Goal: Information Seeking & Learning: Learn about a topic

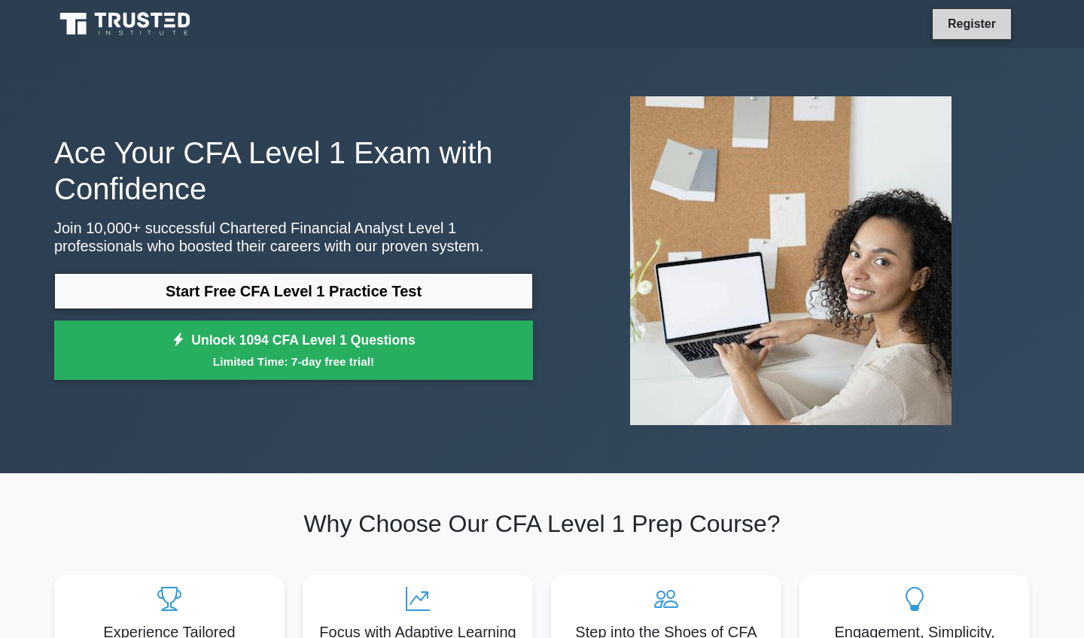
click at [950, 20] on link "Register" at bounding box center [972, 23] width 66 height 19
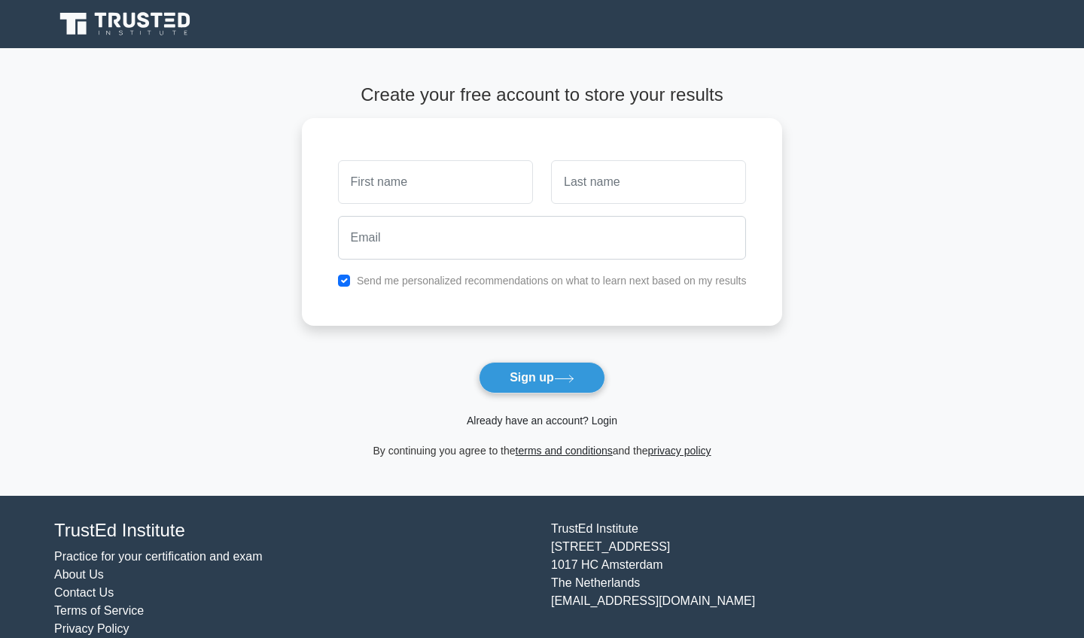
click at [555, 415] on link "Already have an account? Login" at bounding box center [542, 421] width 151 height 12
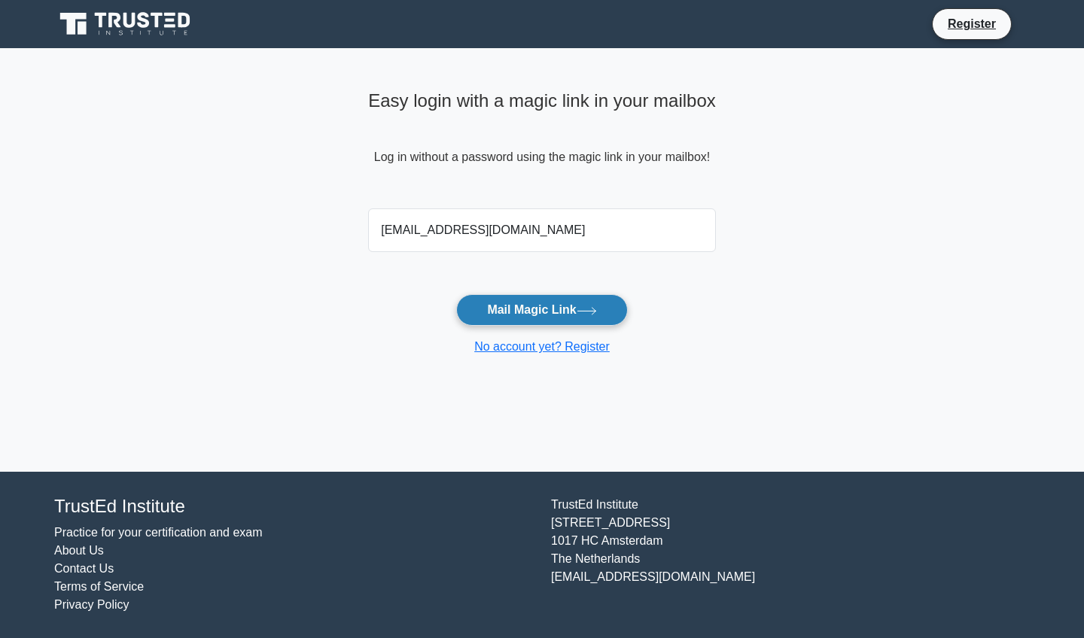
type input "[EMAIL_ADDRESS][DOMAIN_NAME]"
click at [512, 315] on button "Mail Magic Link" at bounding box center [541, 310] width 171 height 32
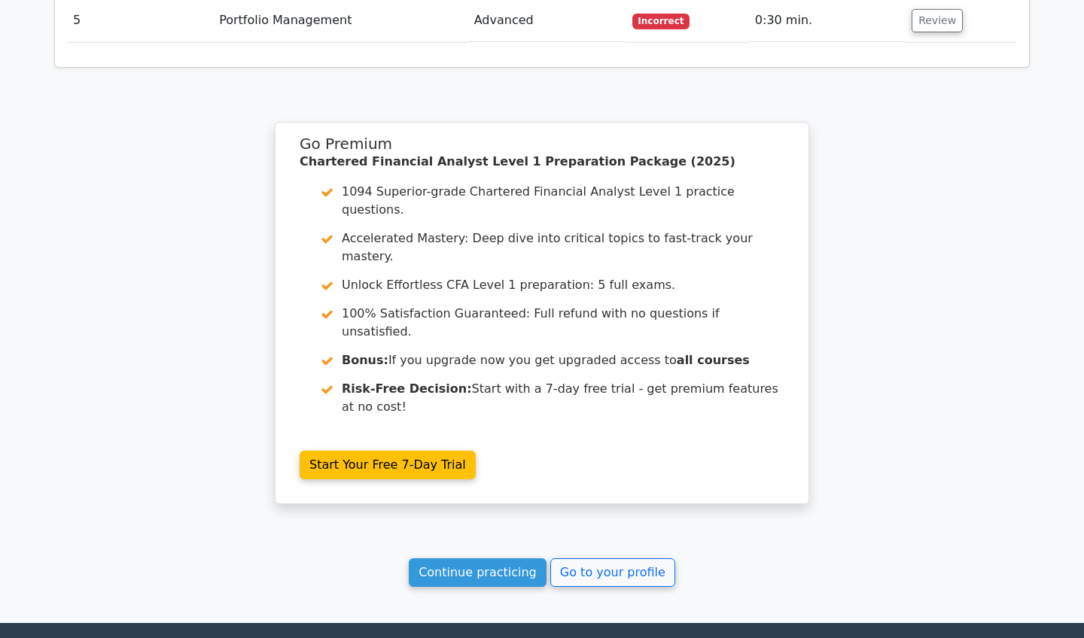
scroll to position [2114, 0]
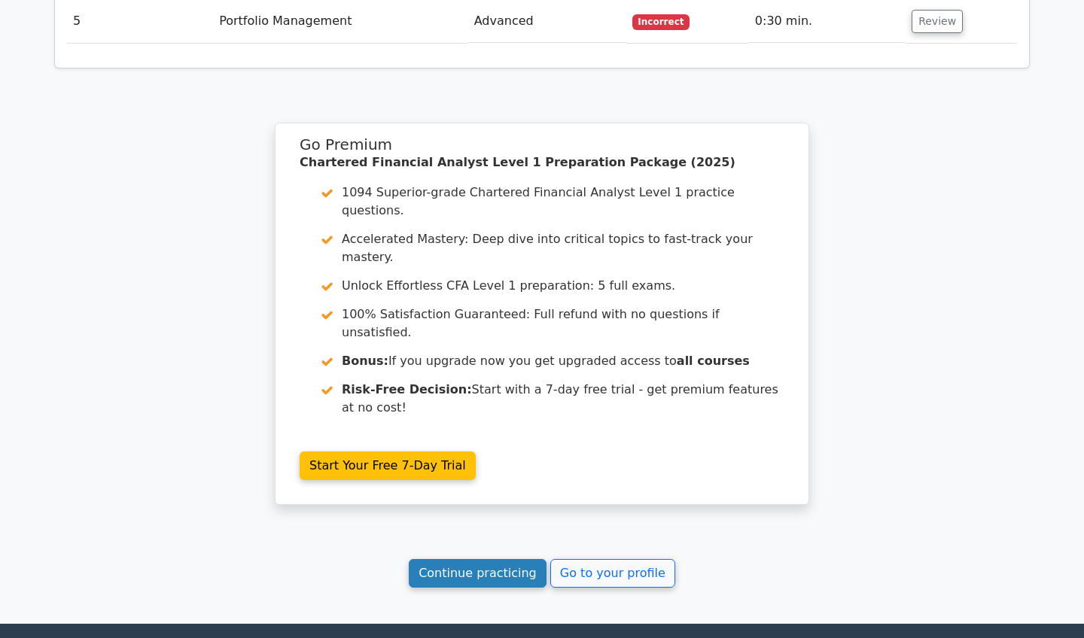
click at [485, 559] on link "Continue practicing" at bounding box center [478, 573] width 138 height 29
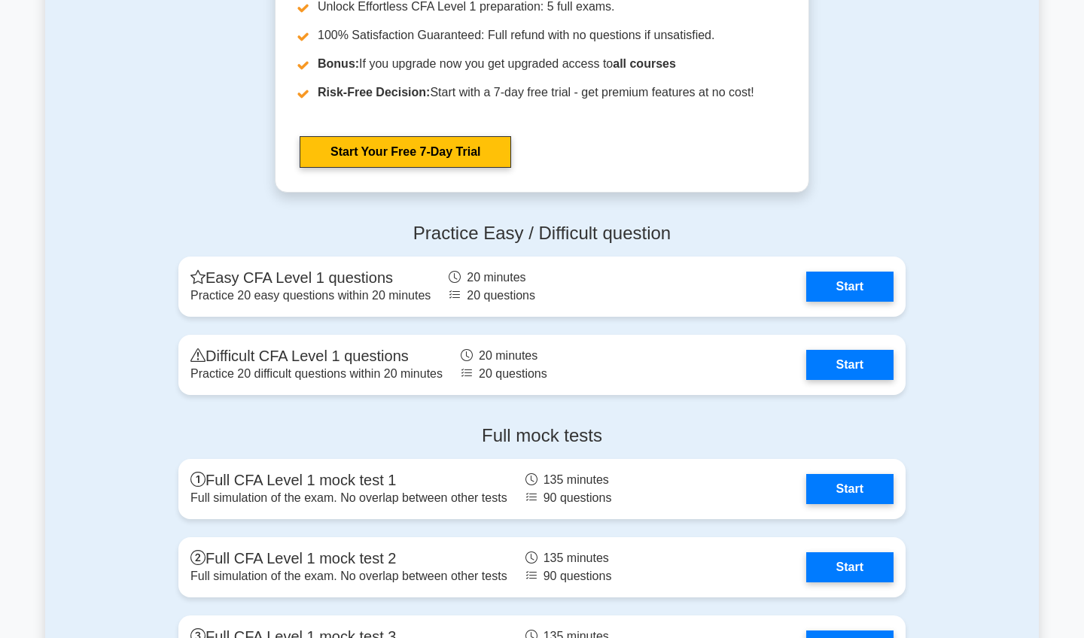
scroll to position [2252, 0]
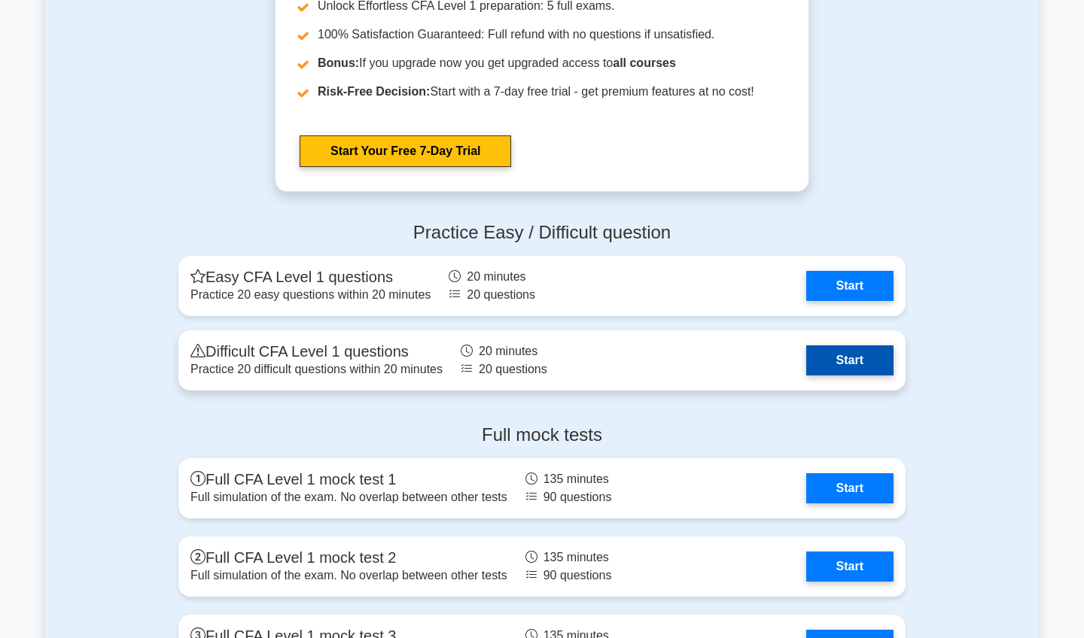
click at [834, 367] on link "Start" at bounding box center [849, 361] width 87 height 30
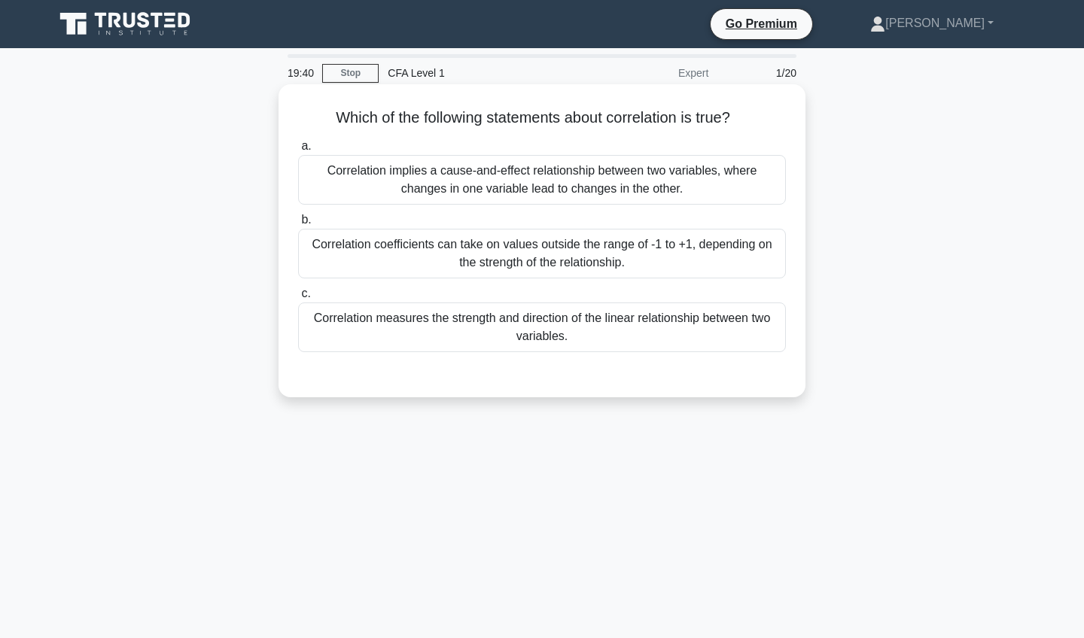
click at [690, 179] on div "Correlation implies a cause-and-effect relationship between two variables, wher…" at bounding box center [542, 180] width 488 height 50
click at [298, 151] on input "a. Correlation implies a cause-and-effect relationship between two variables, w…" at bounding box center [298, 147] width 0 height 10
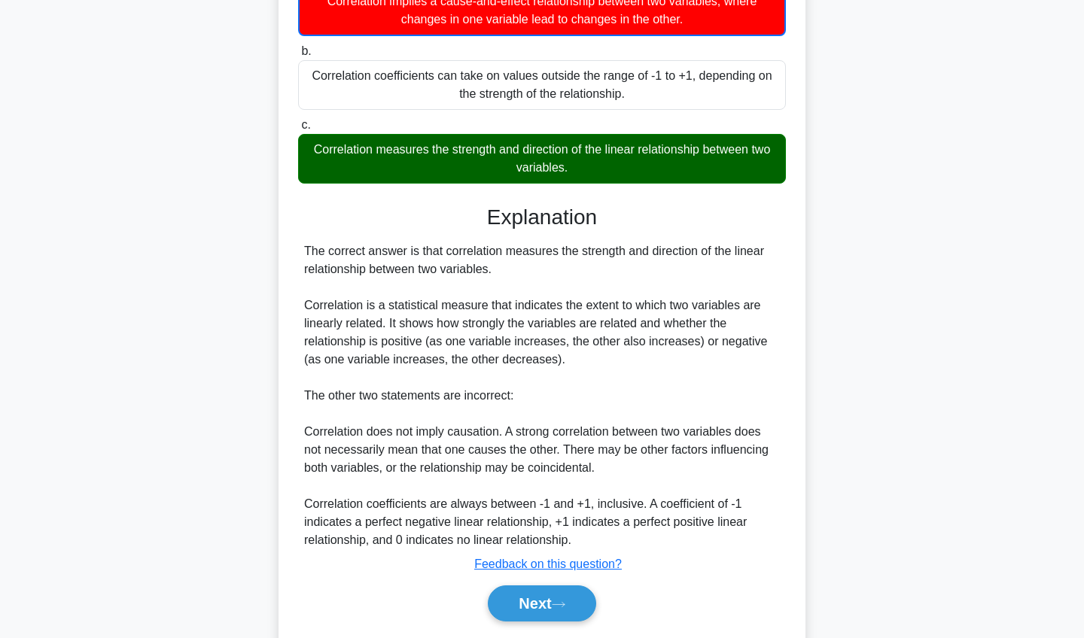
scroll to position [158, 0]
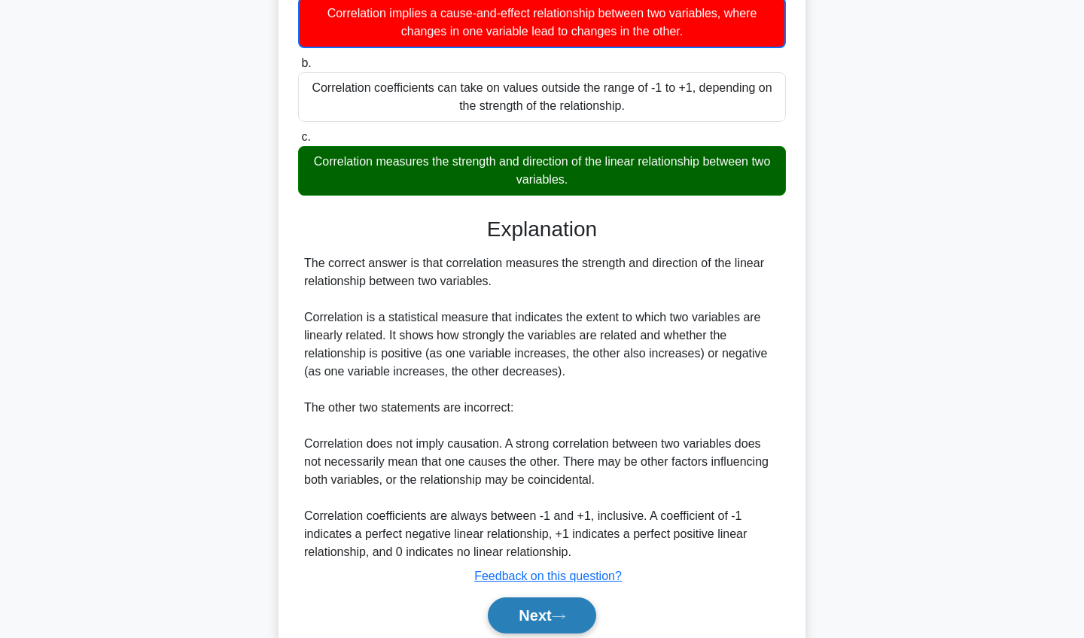
click at [534, 620] on button "Next" at bounding box center [542, 616] width 108 height 36
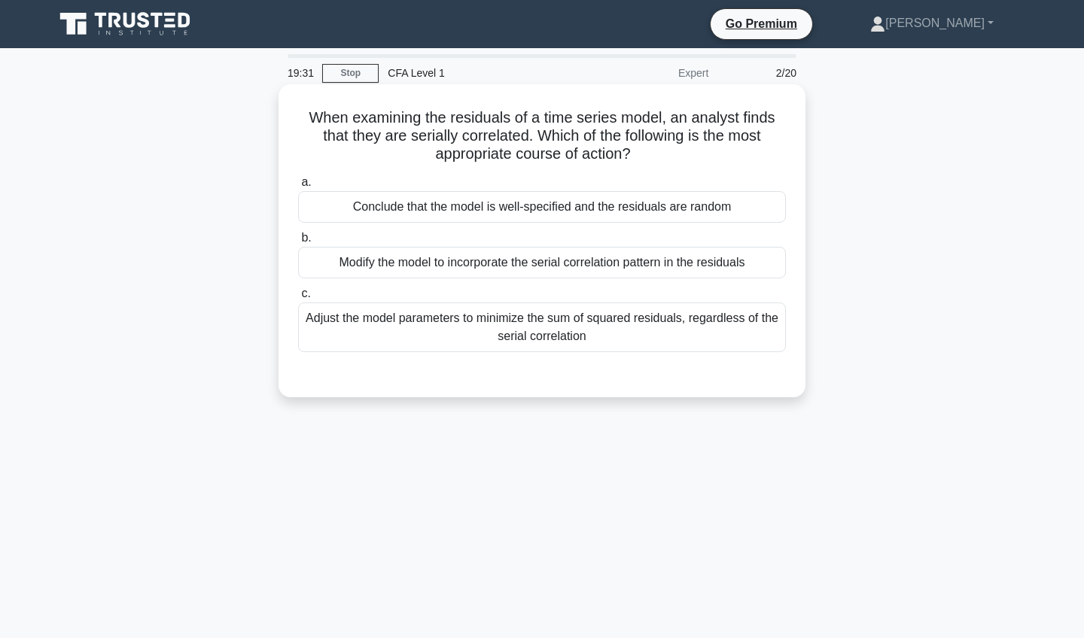
scroll to position [0, 0]
click at [549, 311] on div "Adjust the model parameters to minimize the sum of squared residuals, regardles…" at bounding box center [542, 328] width 488 height 50
click at [298, 299] on input "c. Adjust the model parameters to minimize the sum of squared residuals, regard…" at bounding box center [298, 294] width 0 height 10
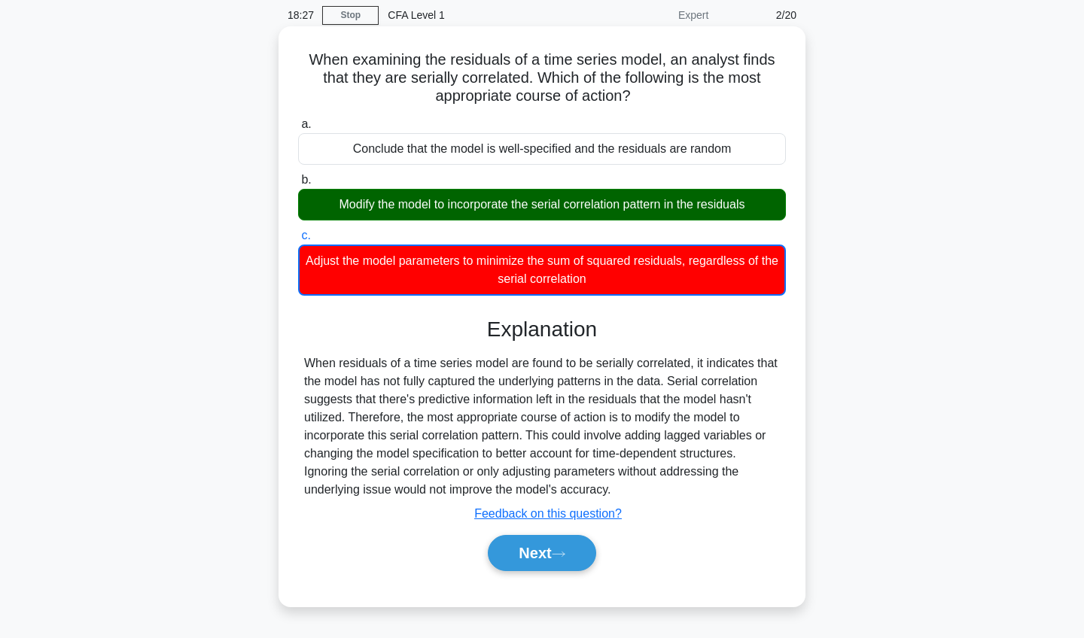
scroll to position [62, 0]
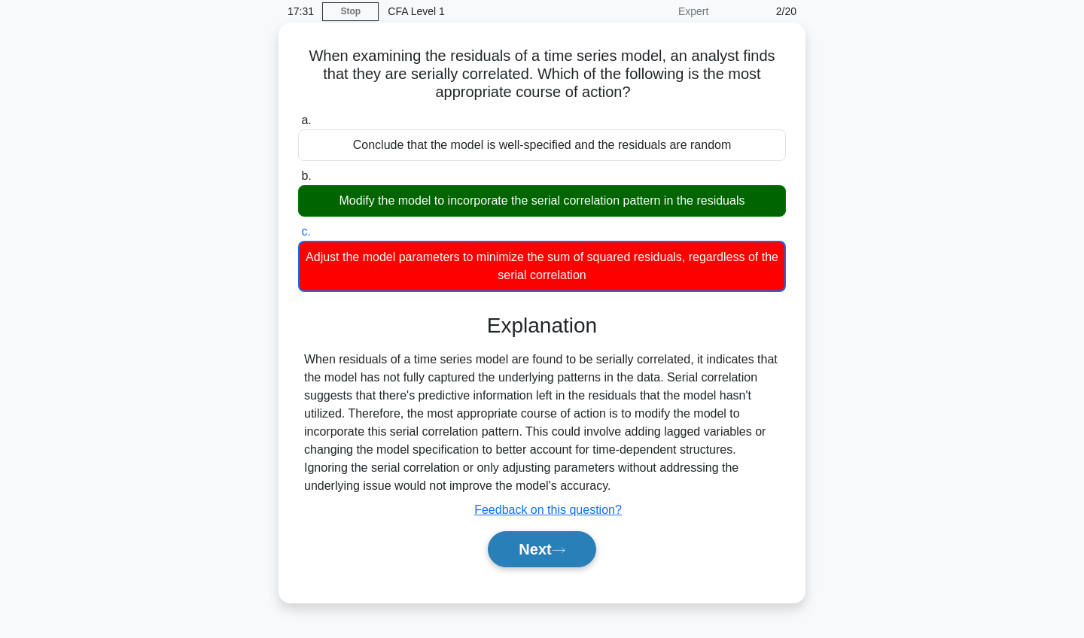
click at [517, 558] on button "Next" at bounding box center [542, 549] width 108 height 36
click at [517, 558] on div "17:30 Stop CFA Level 1 Expert 3/20 When examining the residuals of a time serie…" at bounding box center [542, 368] width 994 height 753
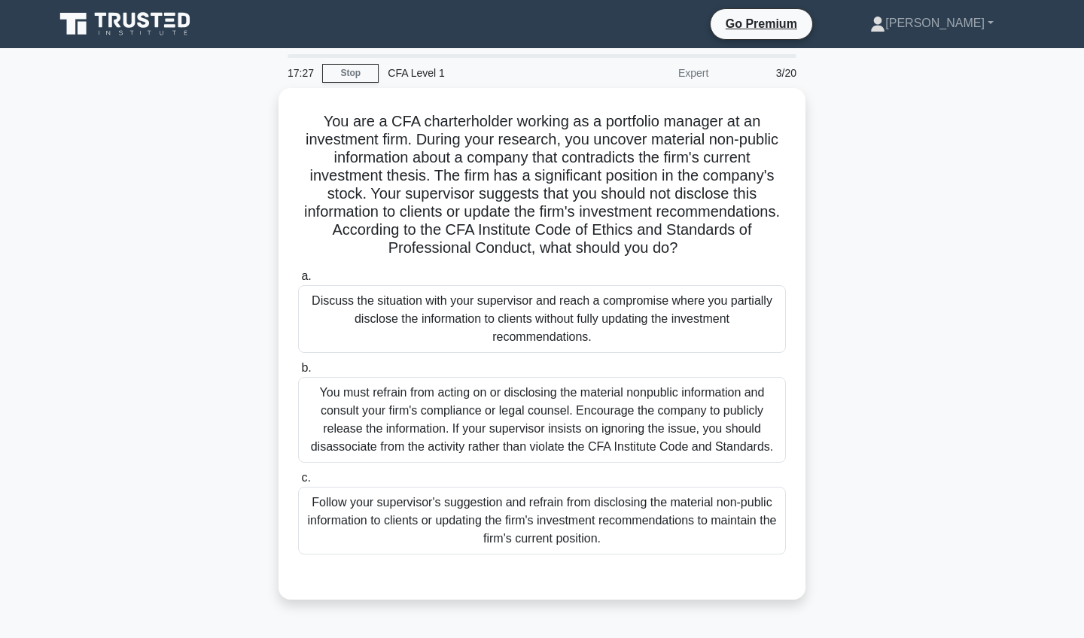
scroll to position [0, 0]
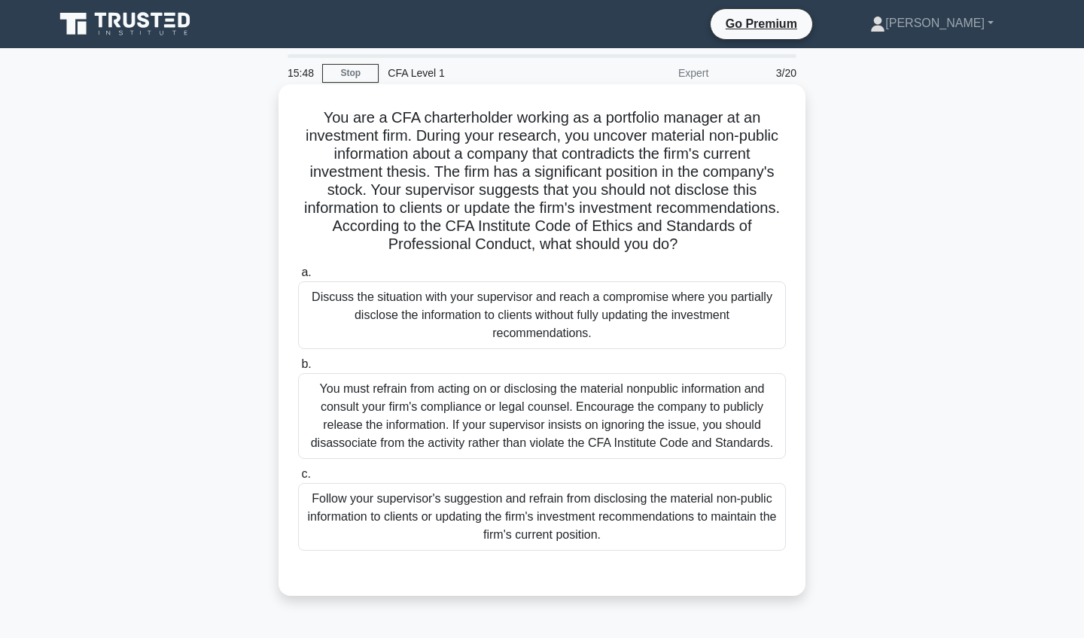
click at [668, 422] on div "You must refrain from acting on or disclosing the material nonpublic informatio…" at bounding box center [542, 416] width 488 height 86
click at [298, 370] on input "b. You must refrain from acting on or disclosing the material nonpublic informa…" at bounding box center [298, 365] width 0 height 10
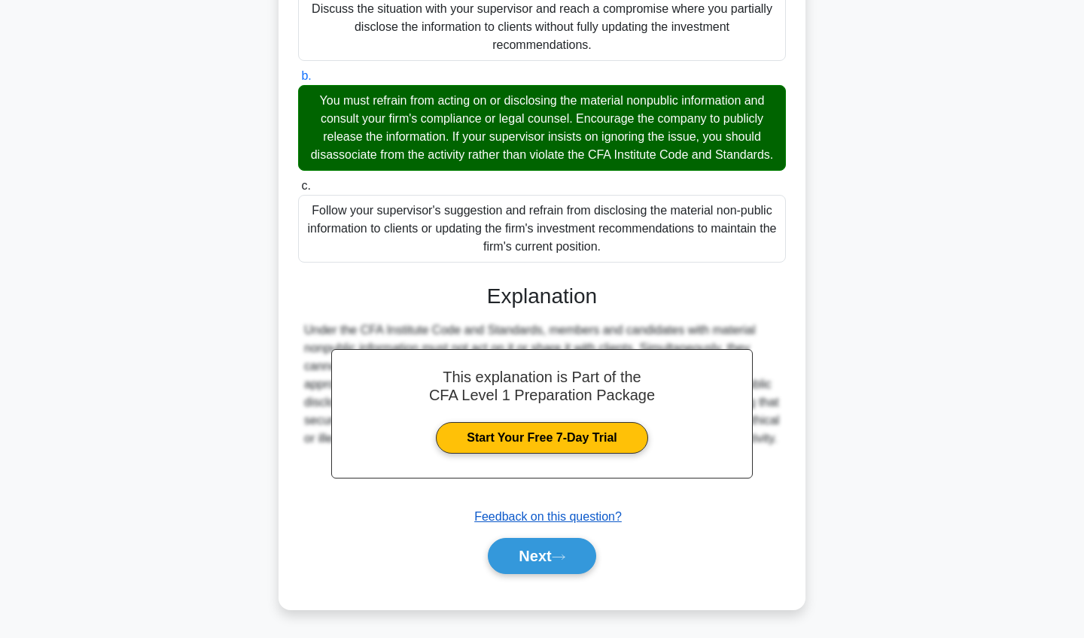
scroll to position [288, 0]
click at [529, 573] on button "Next" at bounding box center [542, 556] width 108 height 36
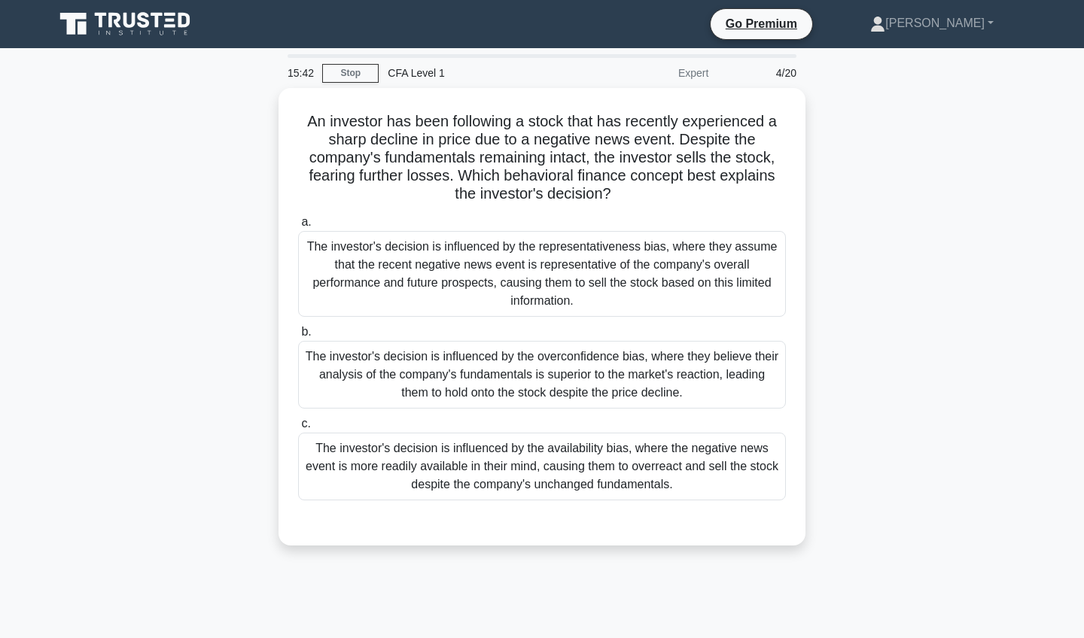
scroll to position [0, 0]
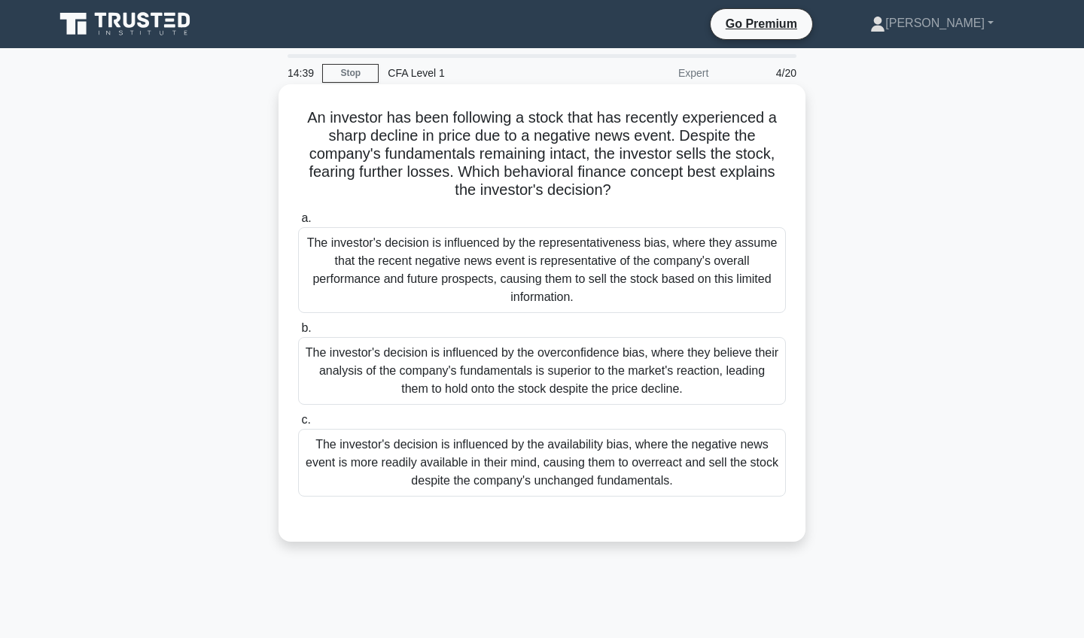
click at [681, 250] on div "The investor's decision is influenced by the representativeness bias, where the…" at bounding box center [542, 270] width 488 height 86
click at [298, 224] on input "a. The investor's decision is influenced by the representativeness bias, where …" at bounding box center [298, 219] width 0 height 10
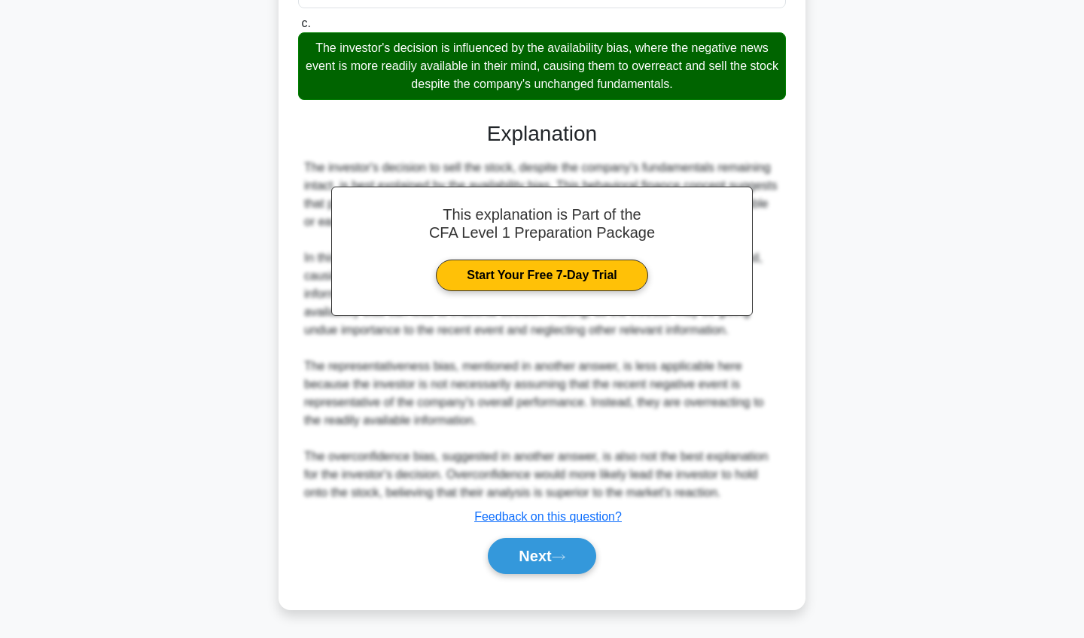
scroll to position [398, 0]
click at [565, 554] on icon at bounding box center [559, 557] width 14 height 8
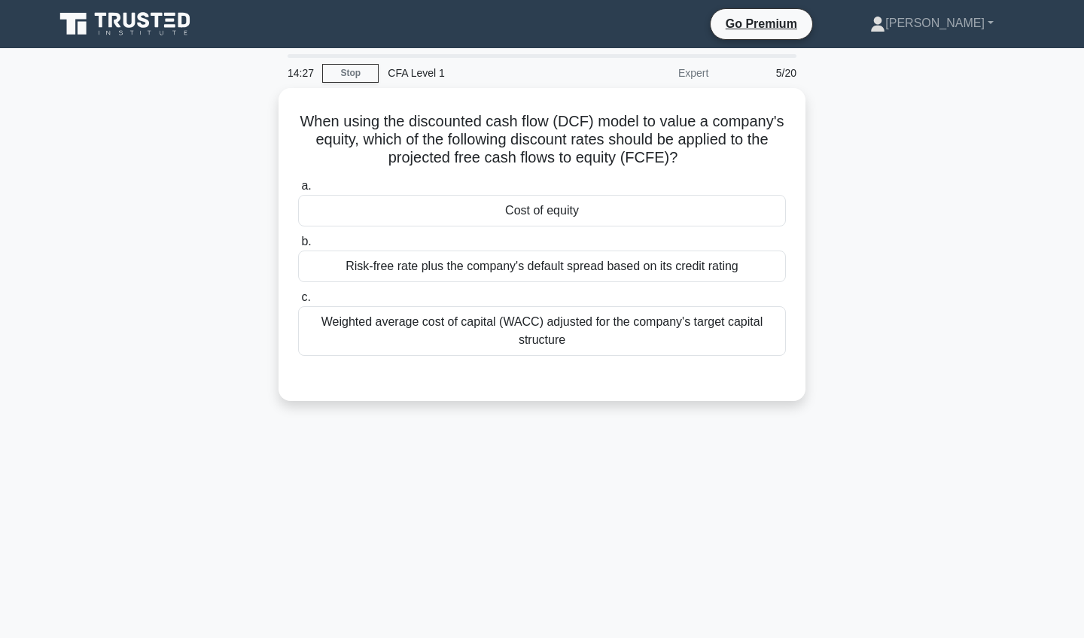
scroll to position [0, 0]
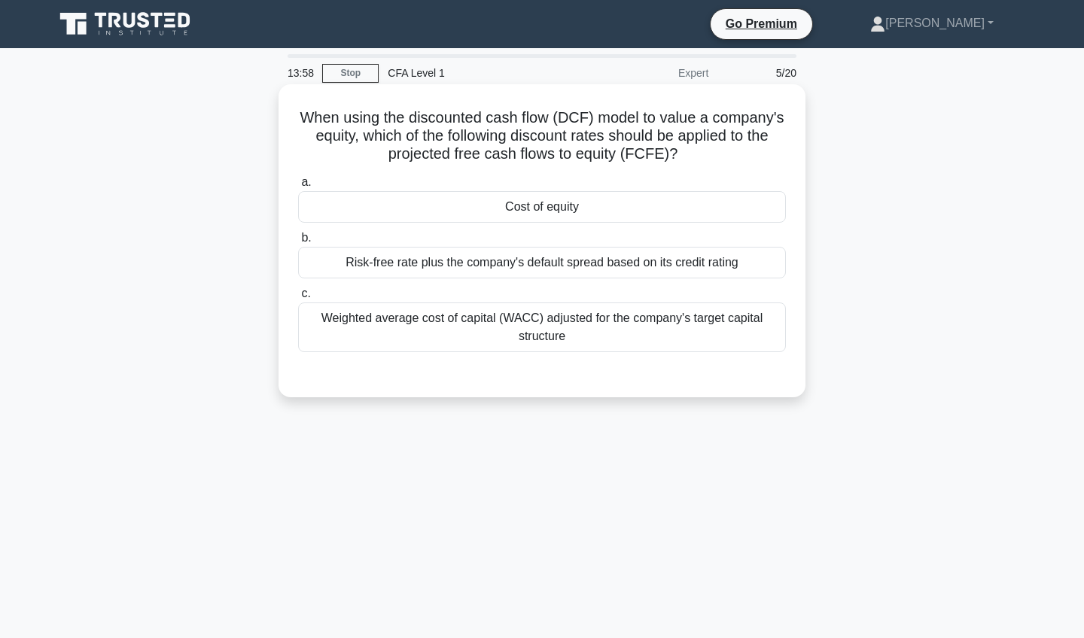
click at [726, 331] on div "Weighted average cost of capital (WACC) adjusted for the company's target capit…" at bounding box center [542, 328] width 488 height 50
click at [298, 299] on input "c. Weighted average cost of capital (WACC) adjusted for the company's target ca…" at bounding box center [298, 294] width 0 height 10
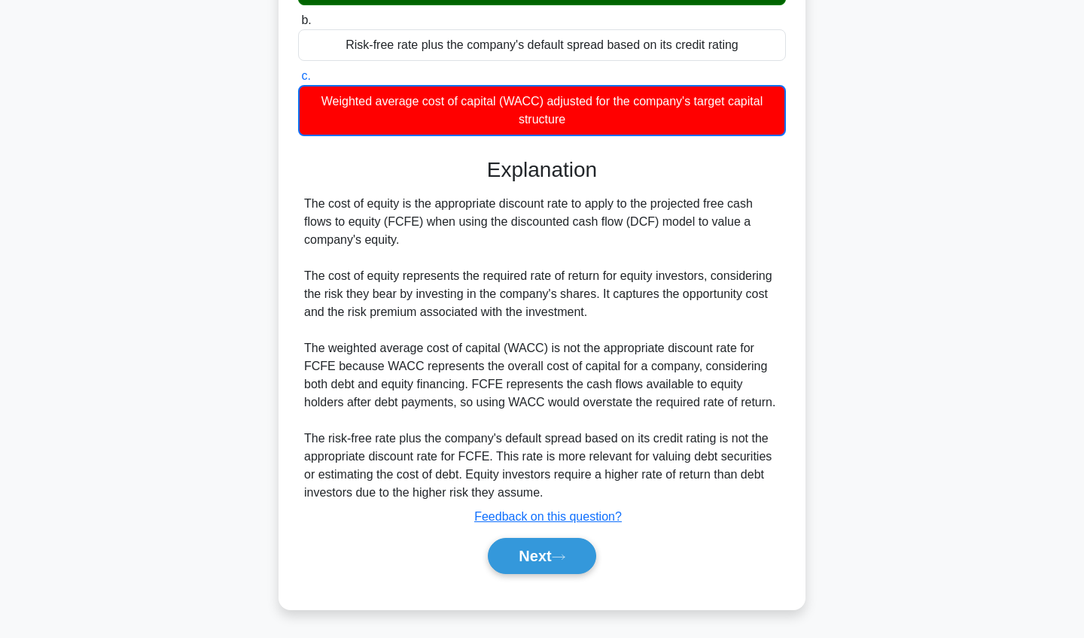
scroll to position [218, 0]
click at [513, 556] on button "Next" at bounding box center [542, 556] width 108 height 36
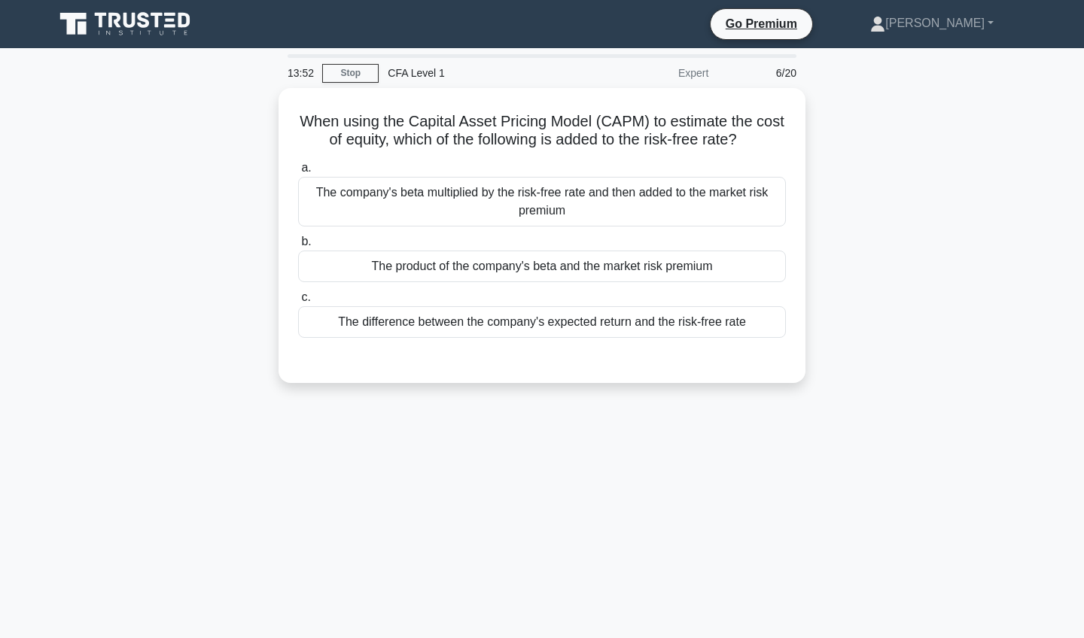
scroll to position [0, 0]
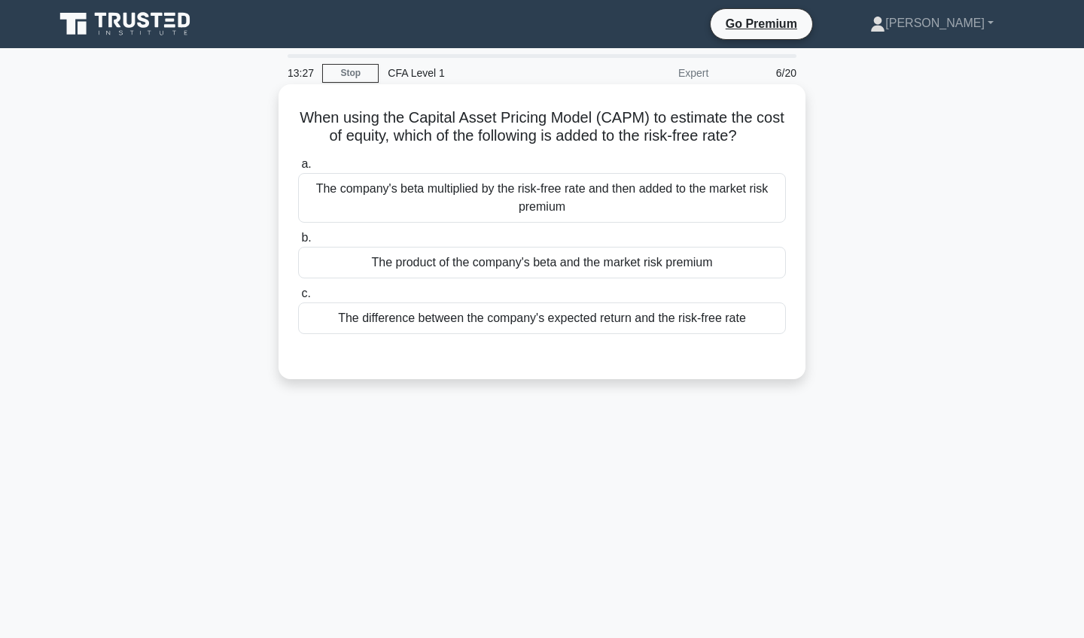
click at [605, 255] on div "The product of the company's beta and the market risk premium" at bounding box center [542, 263] width 488 height 32
click at [298, 243] on input "b. The product of the company's beta and the market risk premium" at bounding box center [298, 238] width 0 height 10
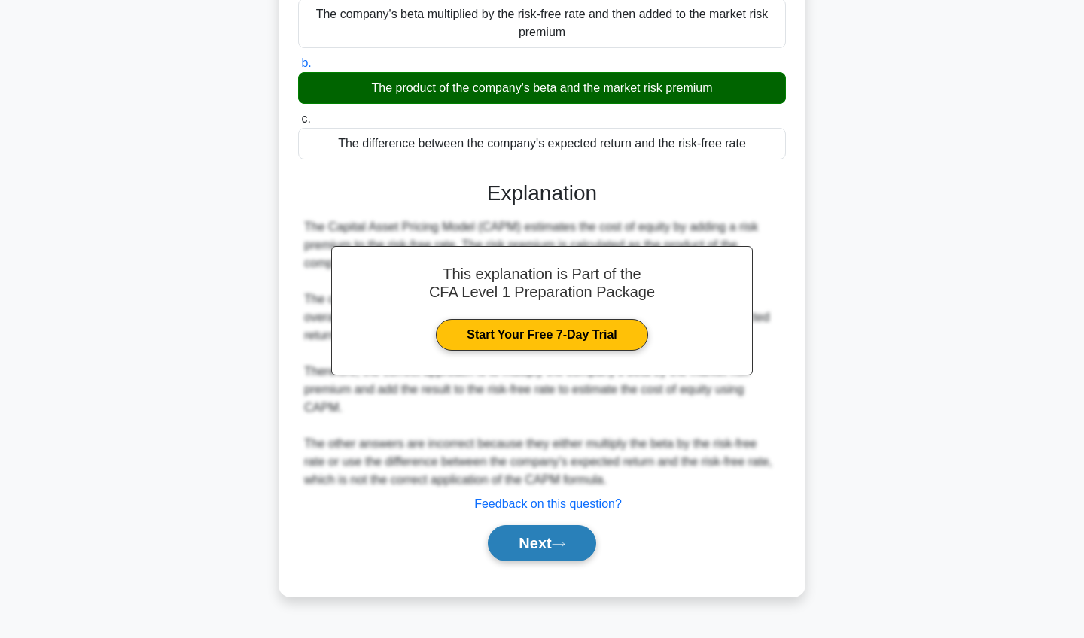
scroll to position [175, 0]
click at [531, 545] on button "Next" at bounding box center [542, 543] width 108 height 36
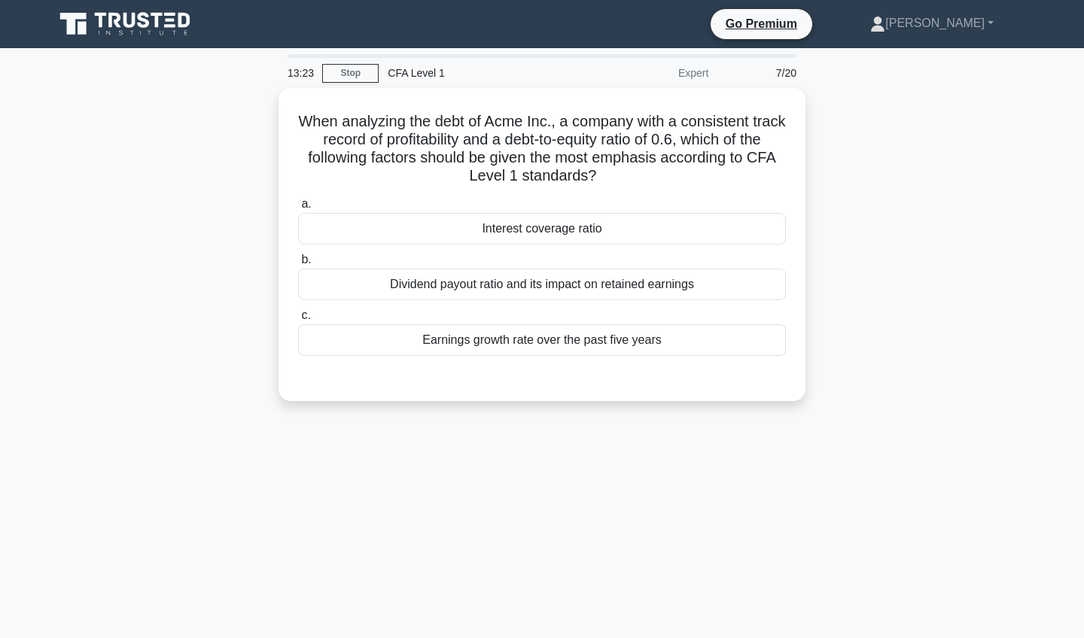
scroll to position [0, 0]
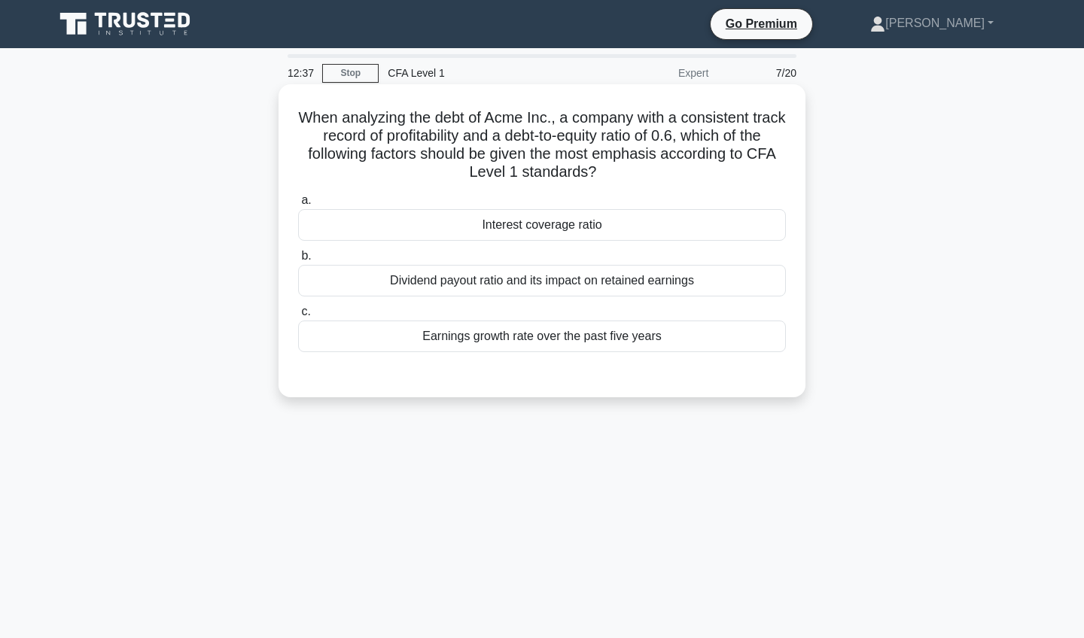
click at [677, 224] on div "Interest coverage ratio" at bounding box center [542, 225] width 488 height 32
click at [298, 206] on input "a. Interest coverage ratio" at bounding box center [298, 201] width 0 height 10
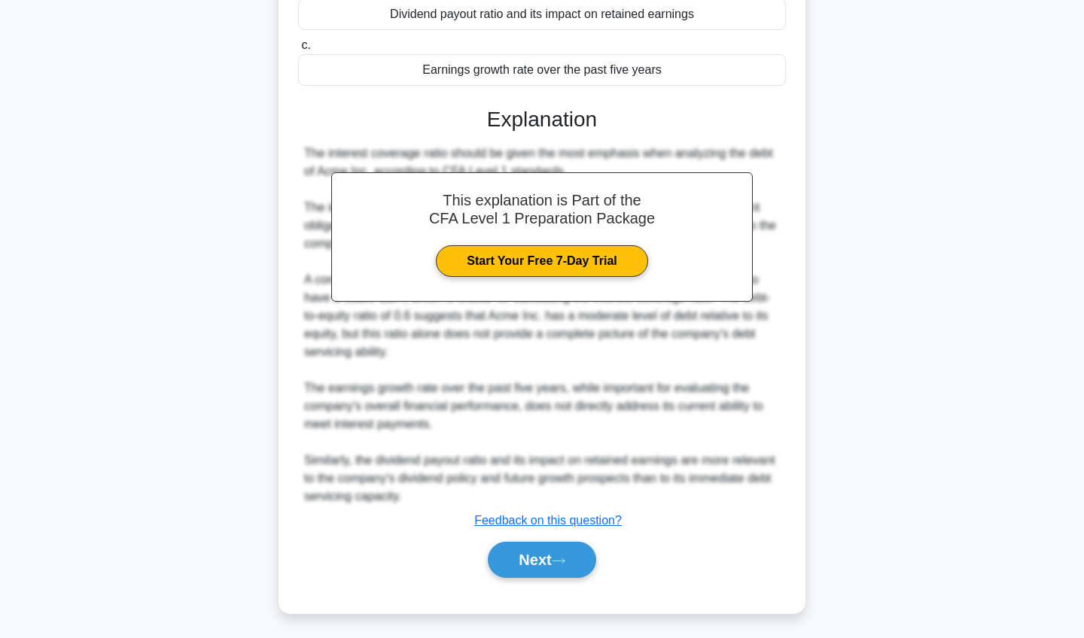
scroll to position [270, 0]
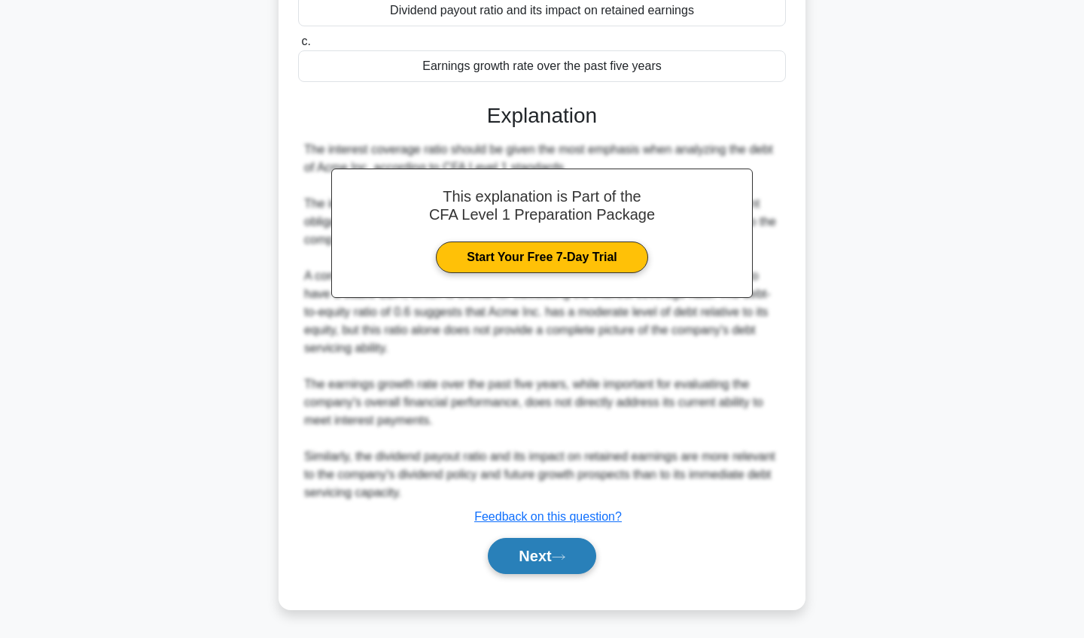
click at [542, 571] on button "Next" at bounding box center [542, 556] width 108 height 36
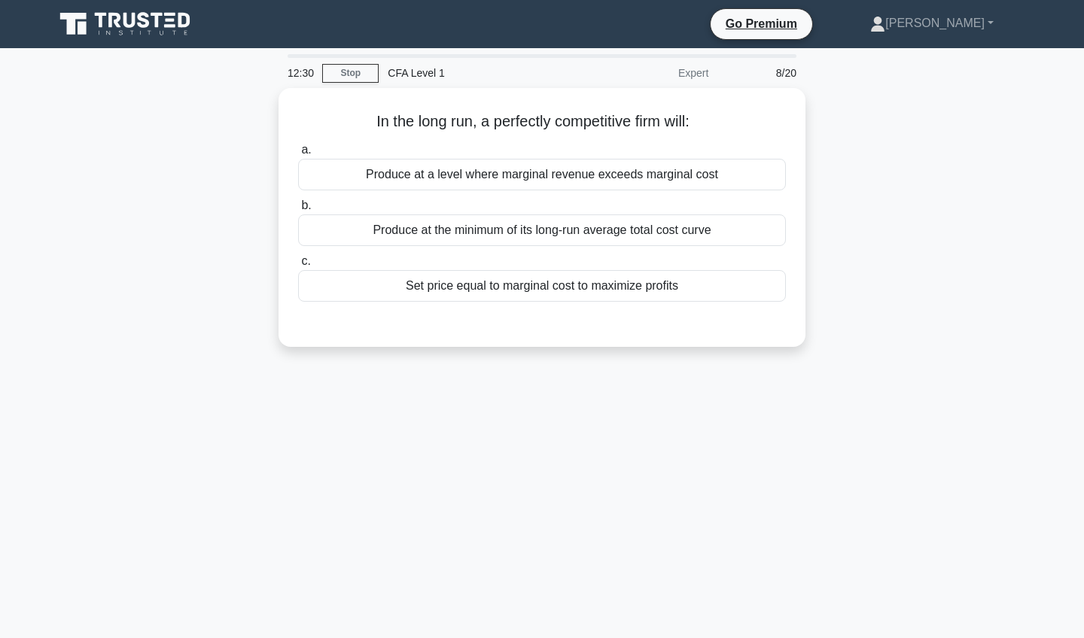
scroll to position [0, 0]
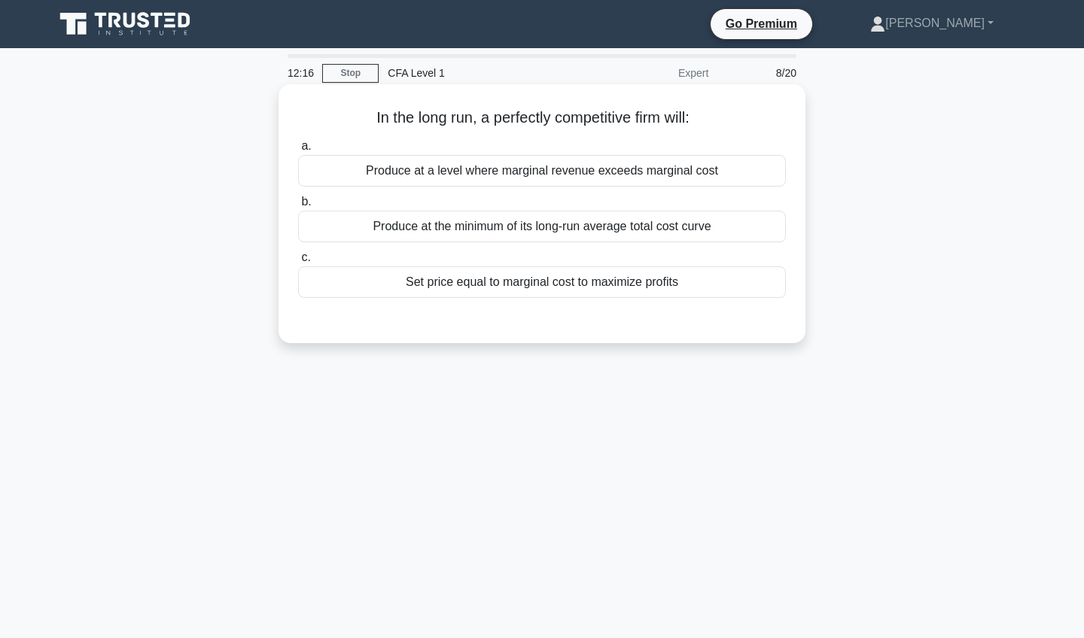
click at [669, 292] on div "Set price equal to marginal cost to maximize profits" at bounding box center [542, 282] width 488 height 32
click at [298, 263] on input "c. Set price equal to marginal cost to maximize profits" at bounding box center [298, 258] width 0 height 10
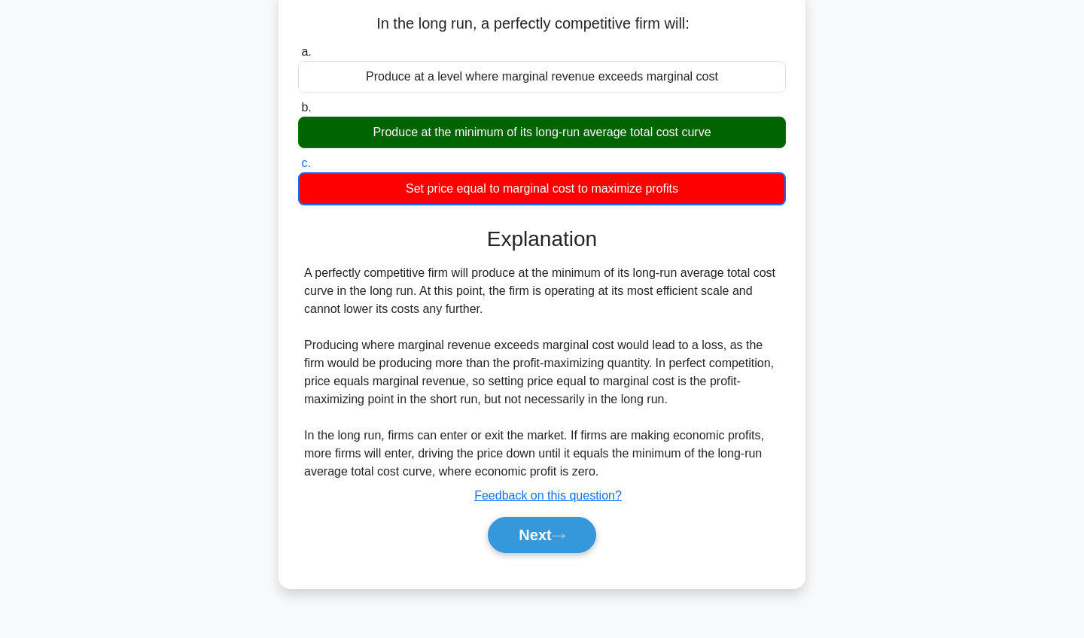
scroll to position [95, 0]
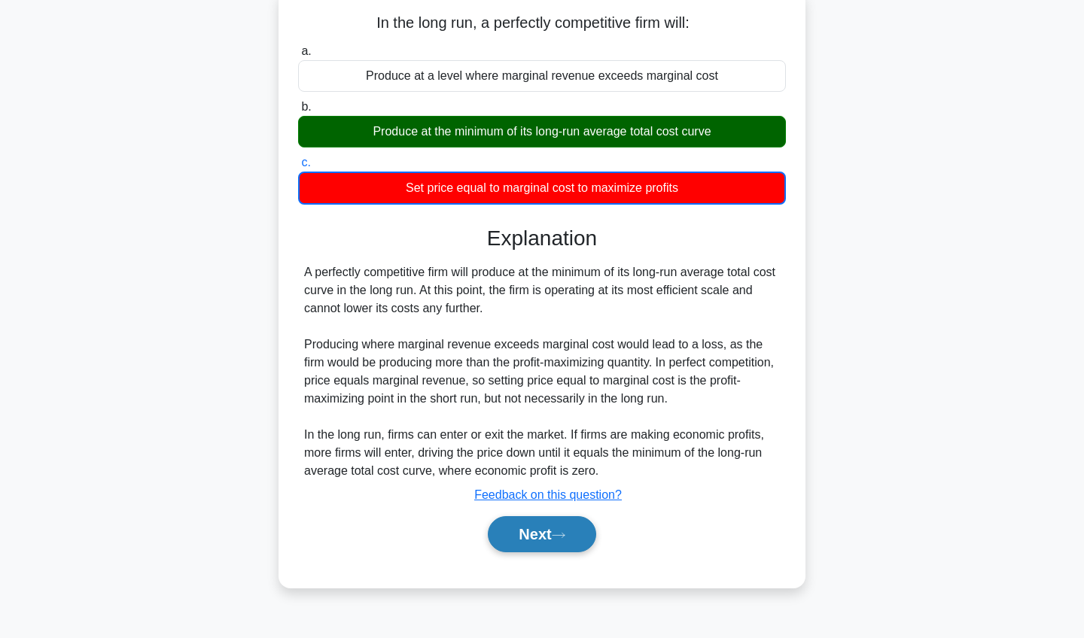
click at [563, 527] on button "Next" at bounding box center [542, 534] width 108 height 36
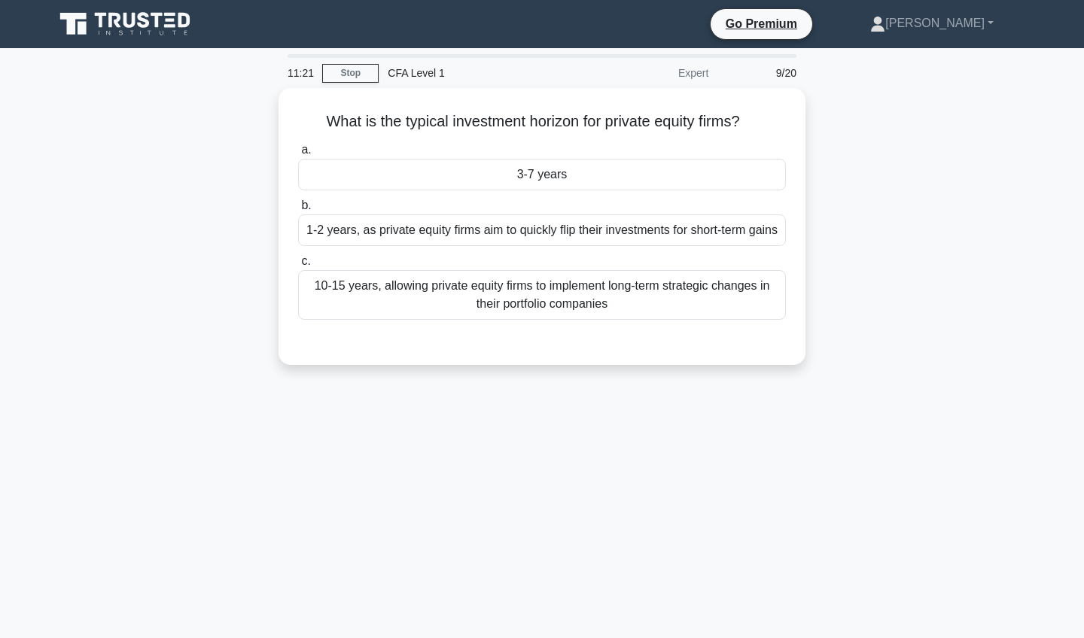
scroll to position [0, 0]
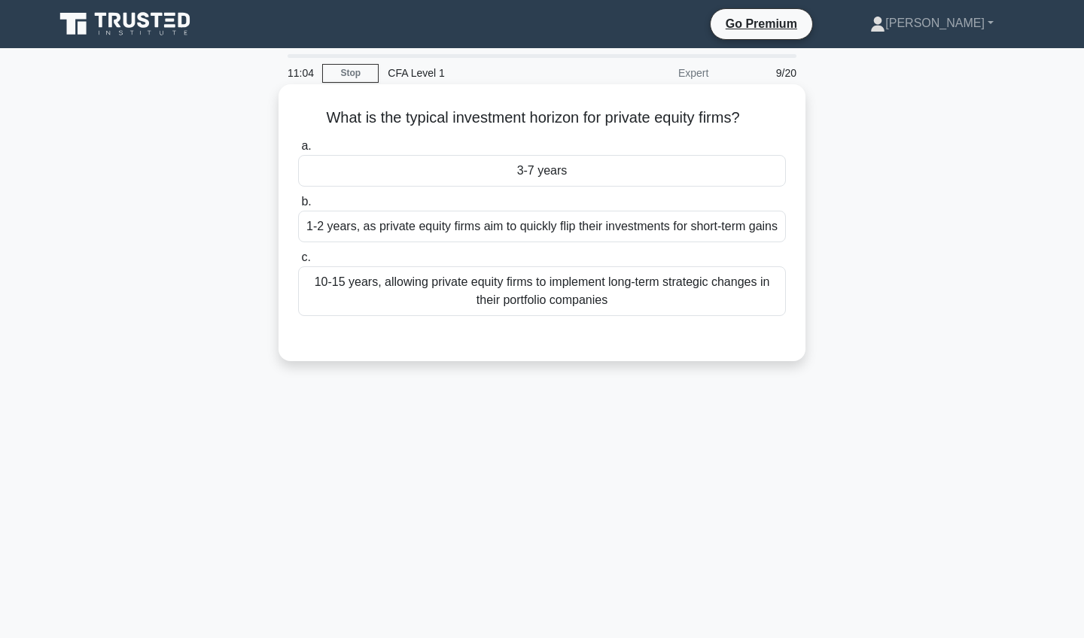
click at [671, 175] on div "3-7 years" at bounding box center [542, 171] width 488 height 32
click at [298, 151] on input "a. 3-7 years" at bounding box center [298, 147] width 0 height 10
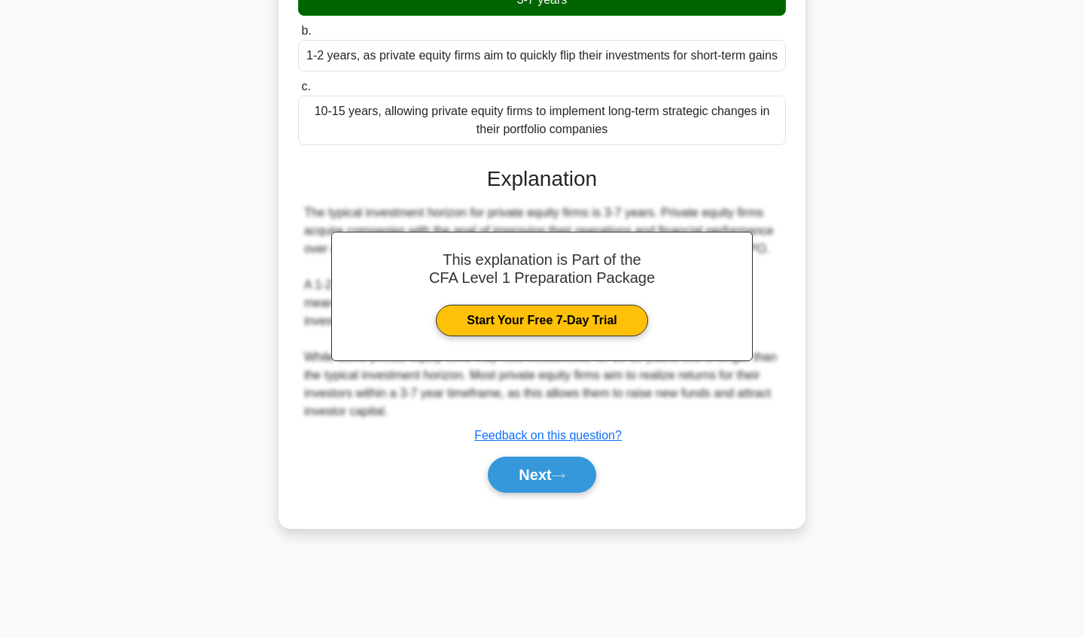
scroll to position [175, 0]
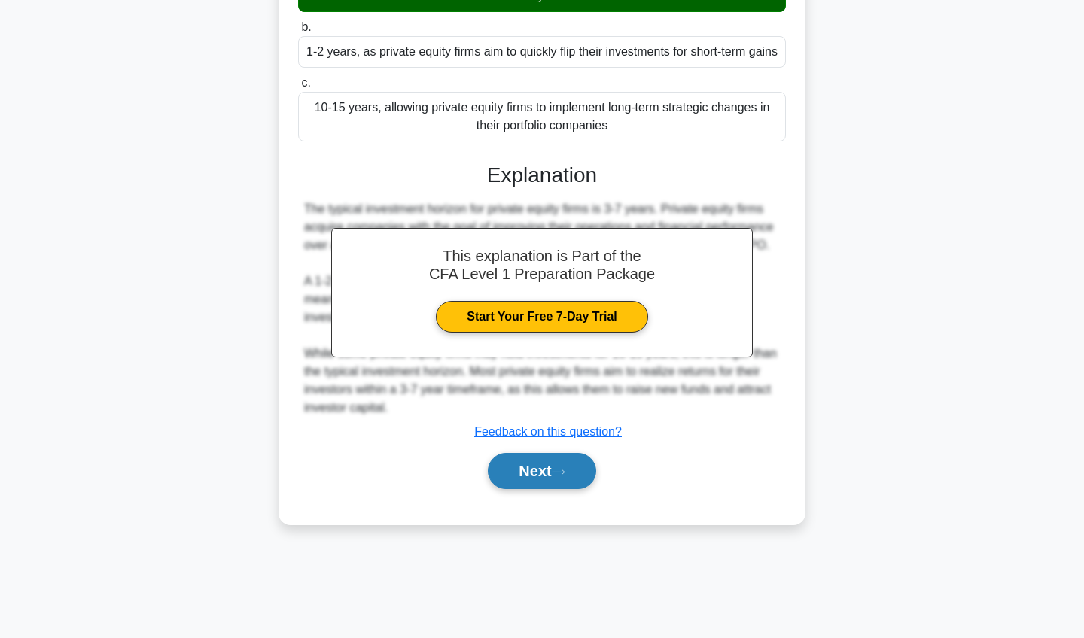
click at [520, 480] on button "Next" at bounding box center [542, 471] width 108 height 36
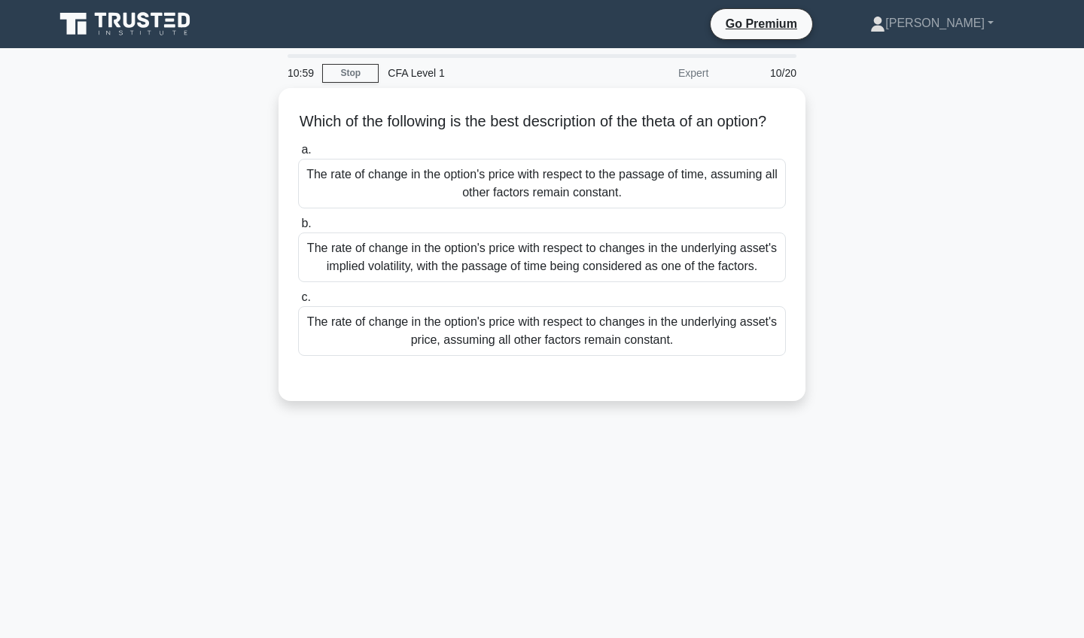
scroll to position [0, 0]
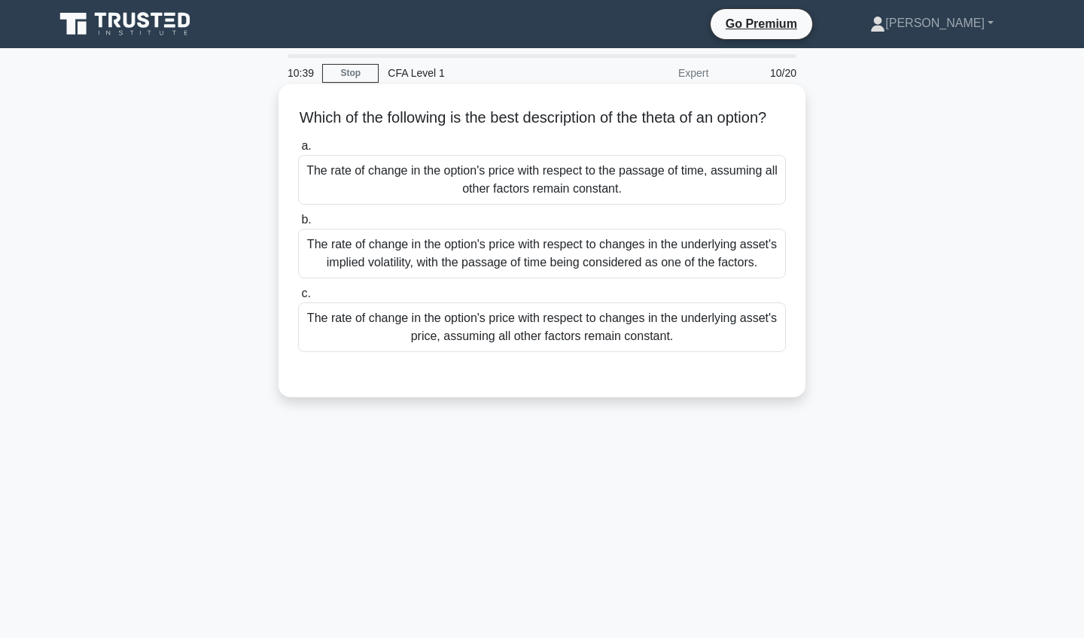
click at [668, 205] on div "The rate of change in the option's price with respect to the passage of time, a…" at bounding box center [542, 180] width 488 height 50
click at [298, 151] on input "a. The rate of change in the option's price with respect to the passage of time…" at bounding box center [298, 147] width 0 height 10
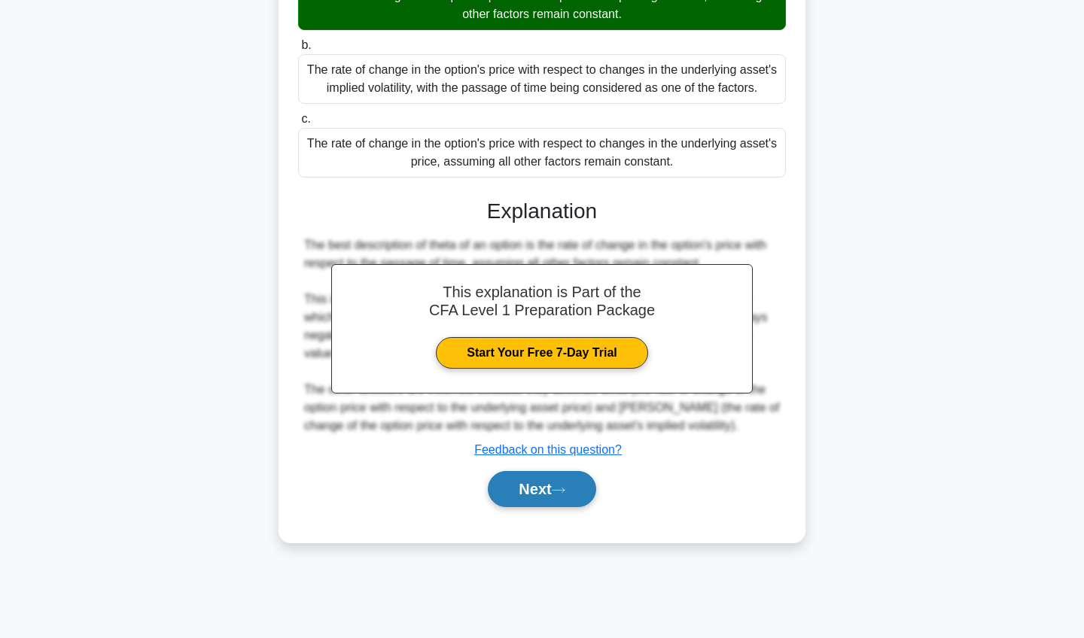
scroll to position [175, 0]
click at [507, 507] on button "Next" at bounding box center [542, 489] width 108 height 36
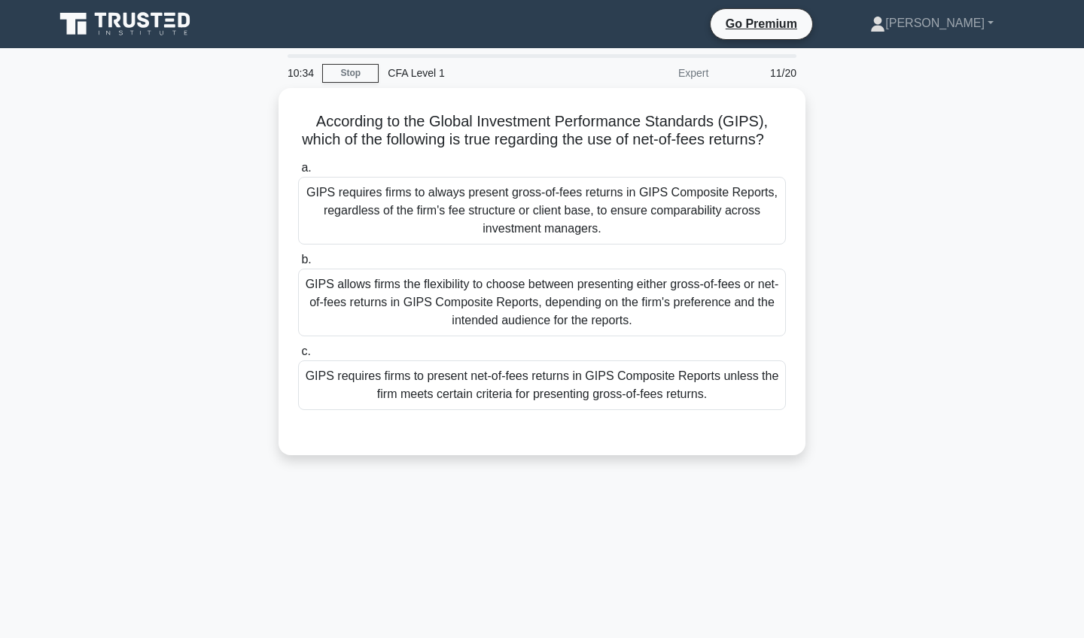
scroll to position [0, 0]
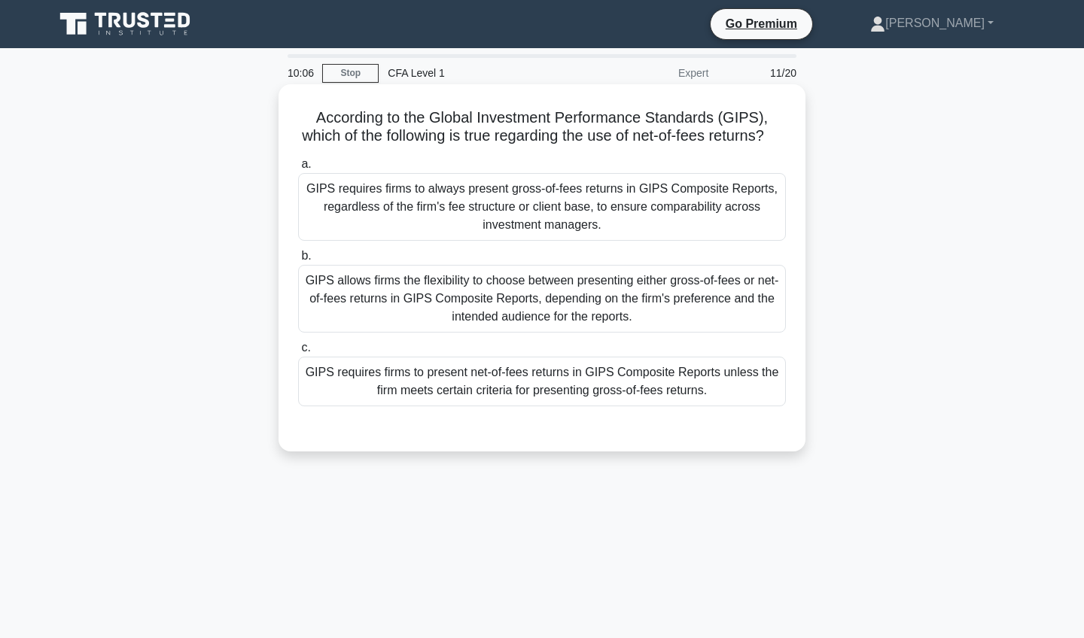
click at [668, 372] on div "GIPS requires firms to present net-of-fees returns in GIPS Composite Reports un…" at bounding box center [542, 382] width 488 height 50
click at [298, 353] on input "c. GIPS requires firms to present net-of-fees returns in GIPS Composite Reports…" at bounding box center [298, 348] width 0 height 10
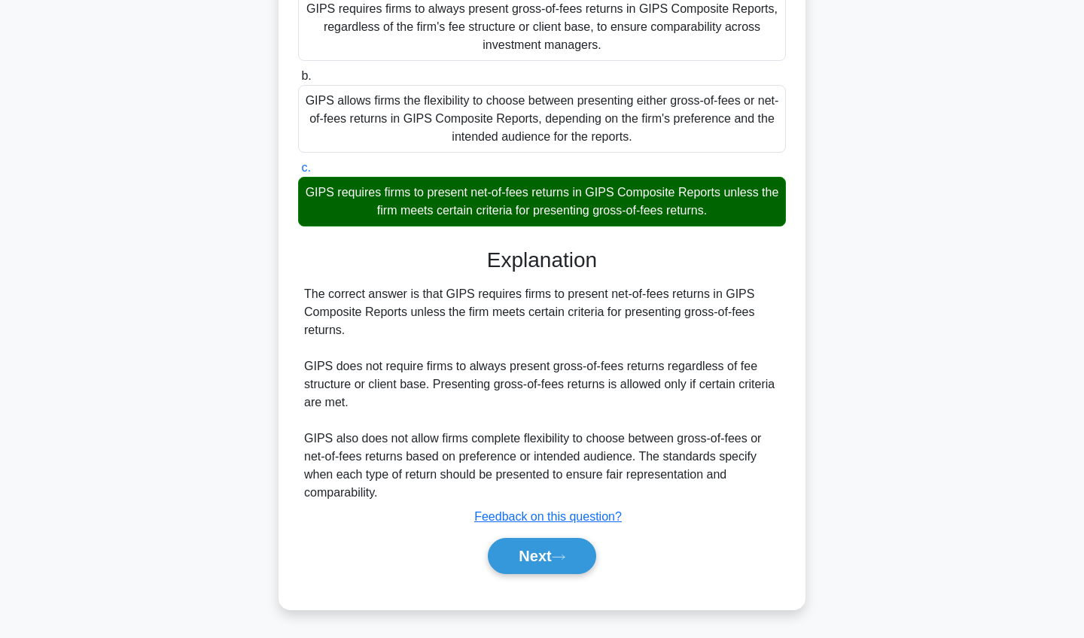
scroll to position [180, 0]
click at [520, 568] on button "Next" at bounding box center [542, 556] width 108 height 36
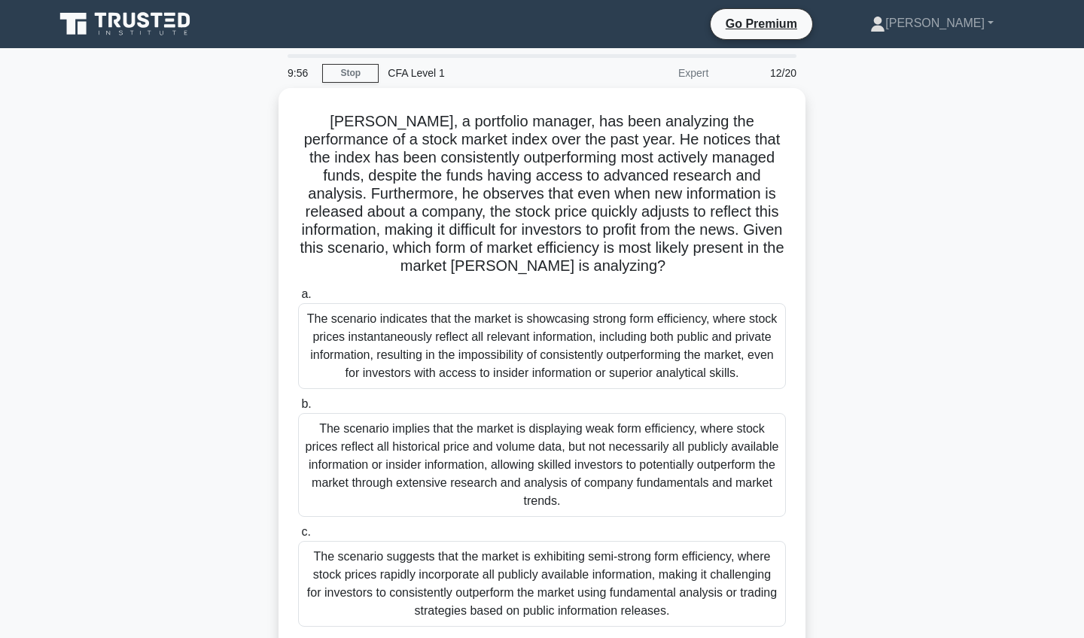
scroll to position [0, 0]
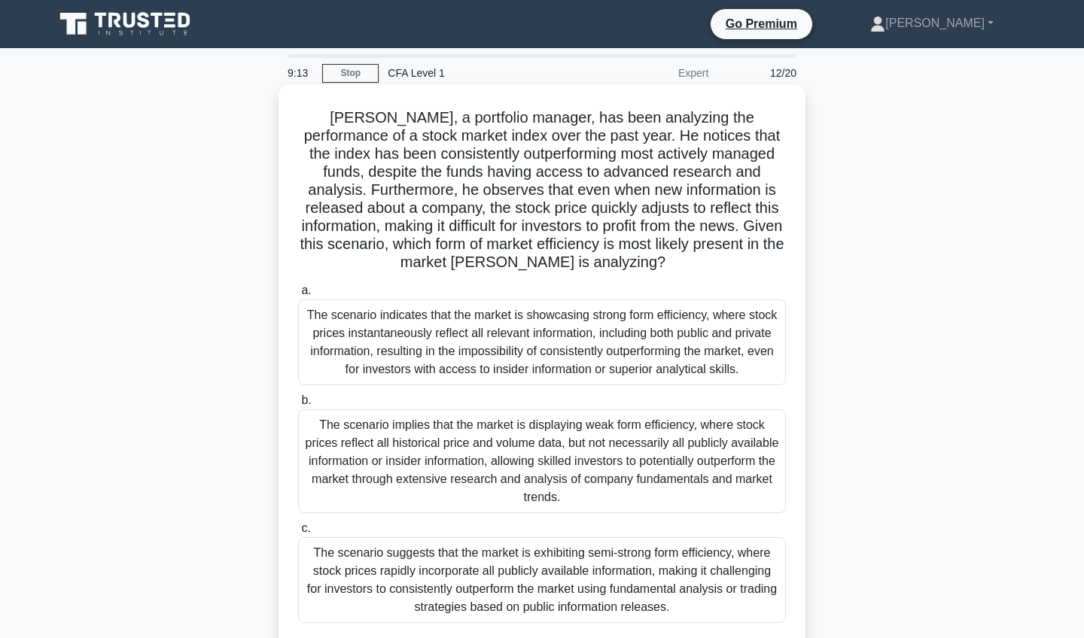
click at [595, 336] on div "The scenario indicates that the market is showcasing strong form efficiency, wh…" at bounding box center [542, 343] width 488 height 86
click at [298, 296] on input "a. The scenario indicates that the market is showcasing strong form efficiency,…" at bounding box center [298, 291] width 0 height 10
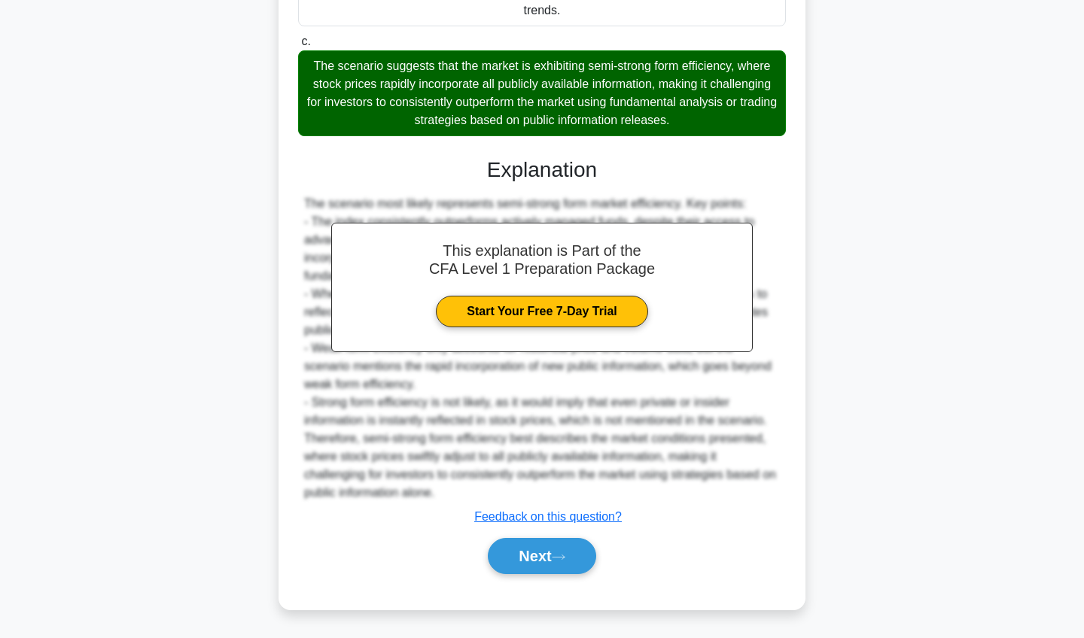
scroll to position [489, 0]
click at [558, 568] on button "Next" at bounding box center [542, 556] width 108 height 36
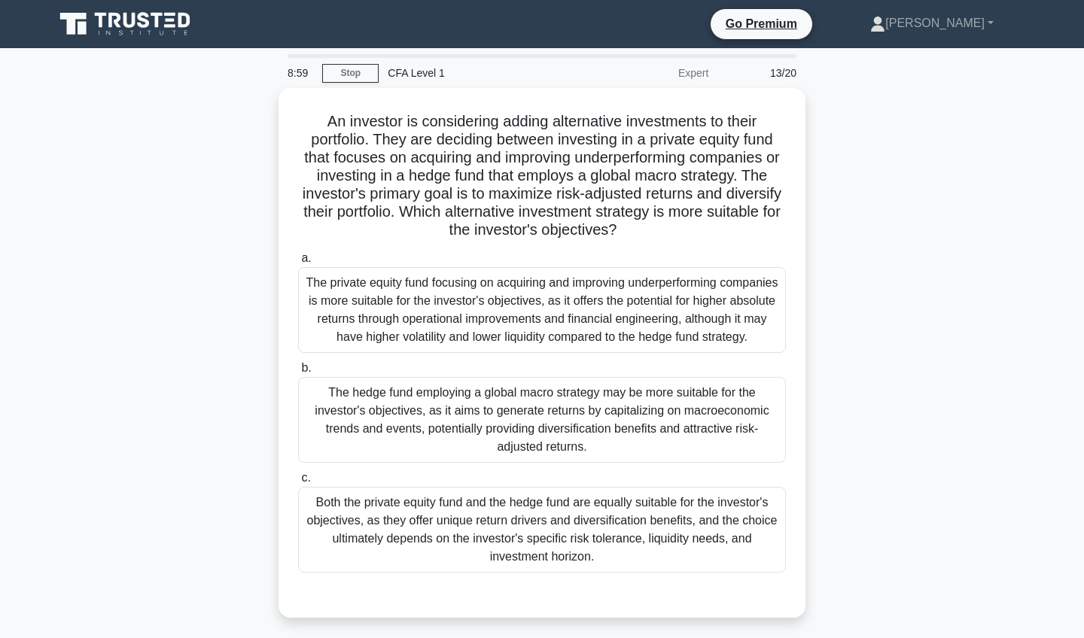
scroll to position [0, 0]
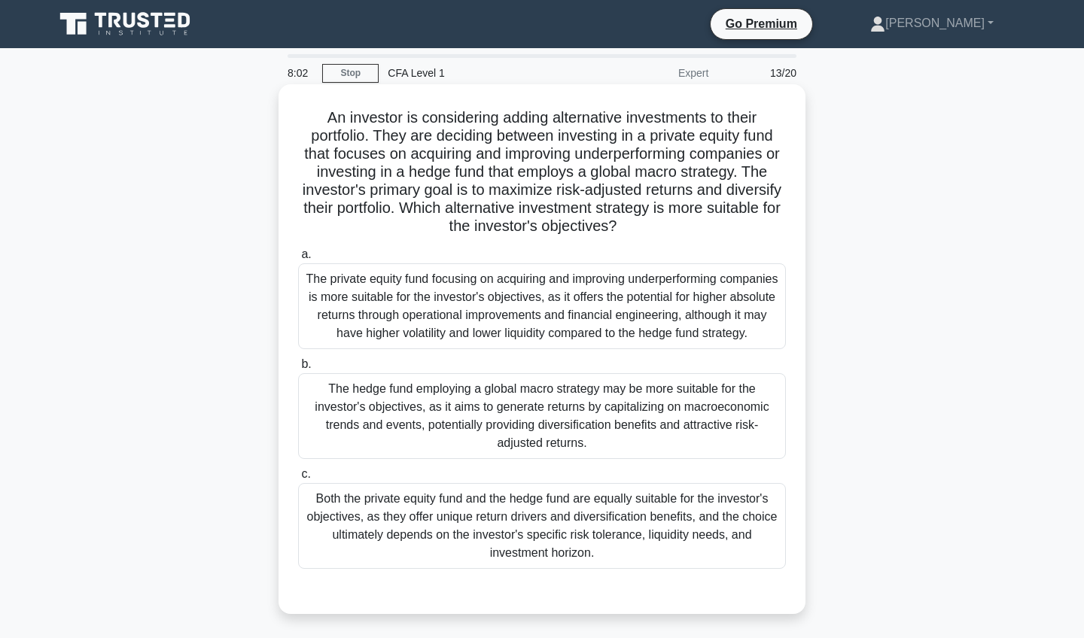
click at [556, 545] on div "Both the private equity fund and the hedge fund are equally suitable for the in…" at bounding box center [542, 526] width 488 height 86
click at [298, 480] on input "c. Both the private equity fund and the hedge fund are equally suitable for the…" at bounding box center [298, 475] width 0 height 10
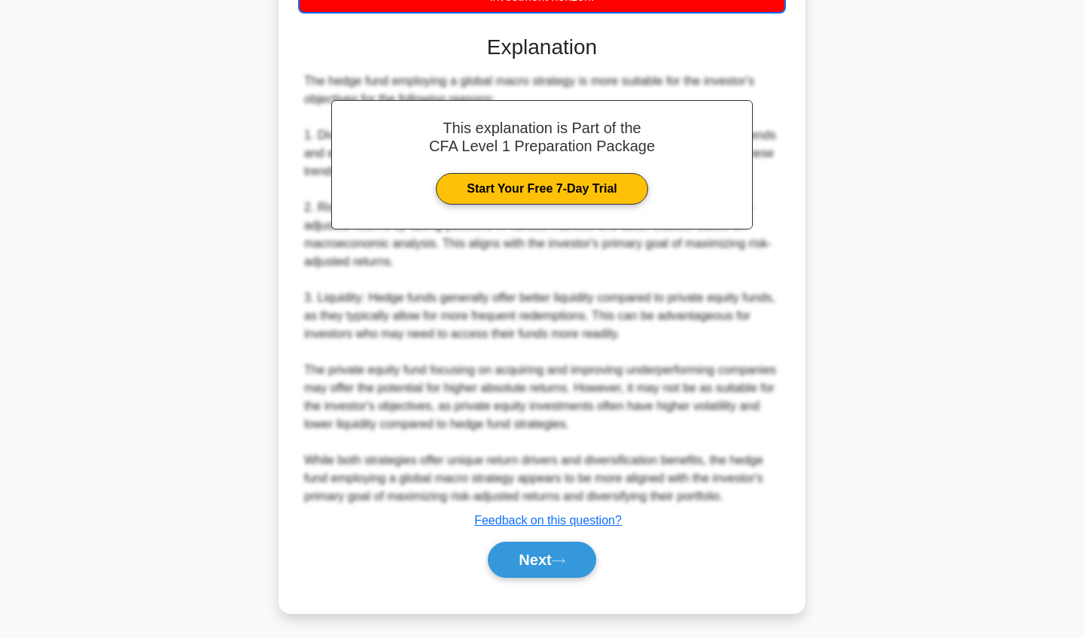
scroll to position [561, 0]
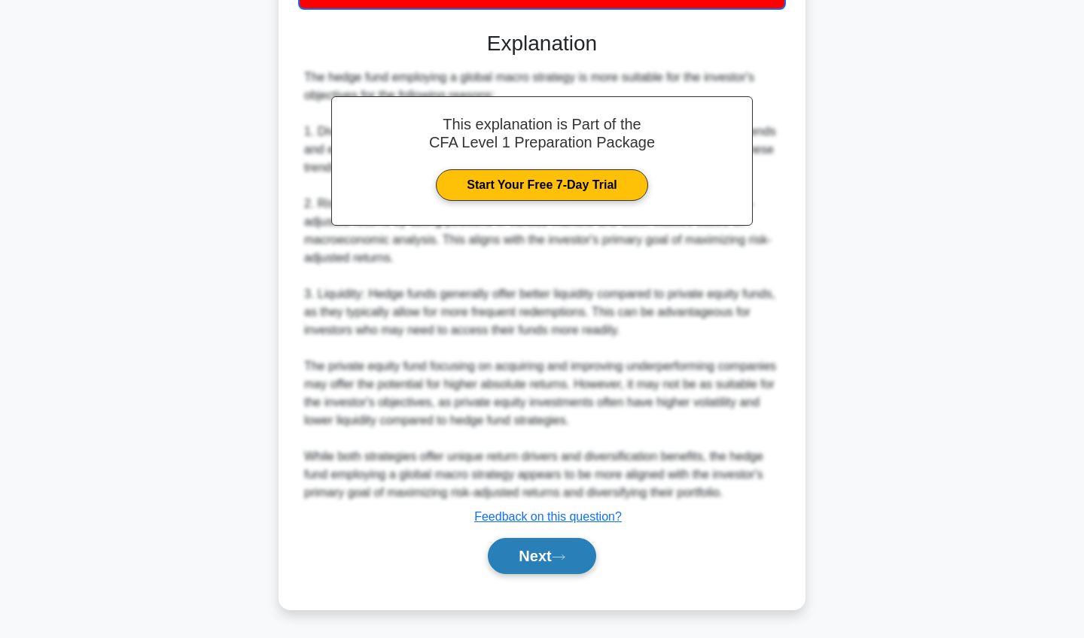
click at [572, 547] on button "Next" at bounding box center [542, 556] width 108 height 36
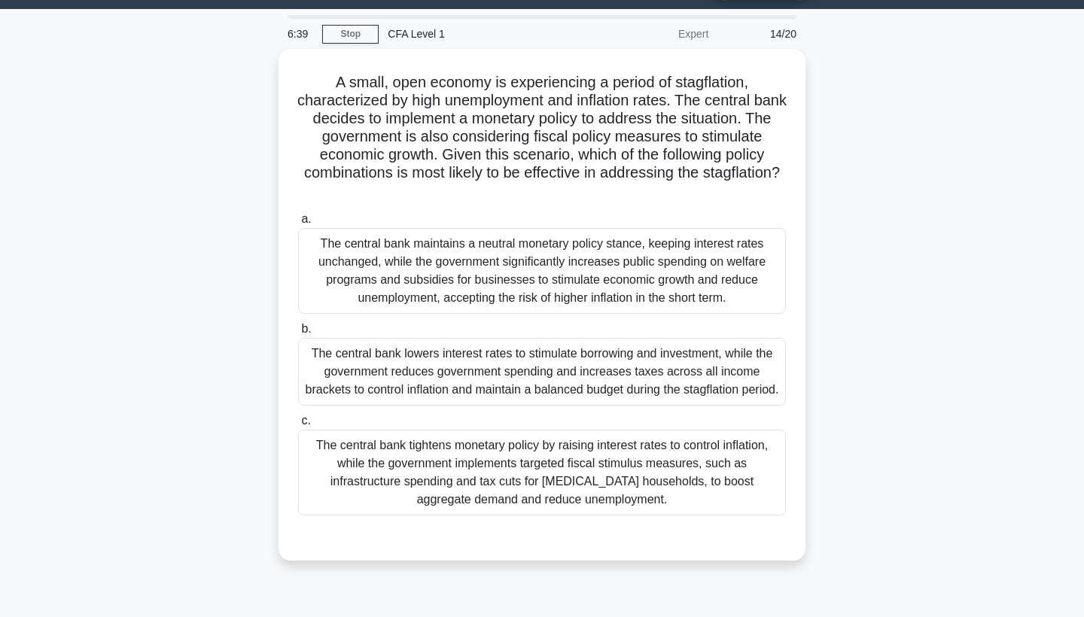
scroll to position [77, 0]
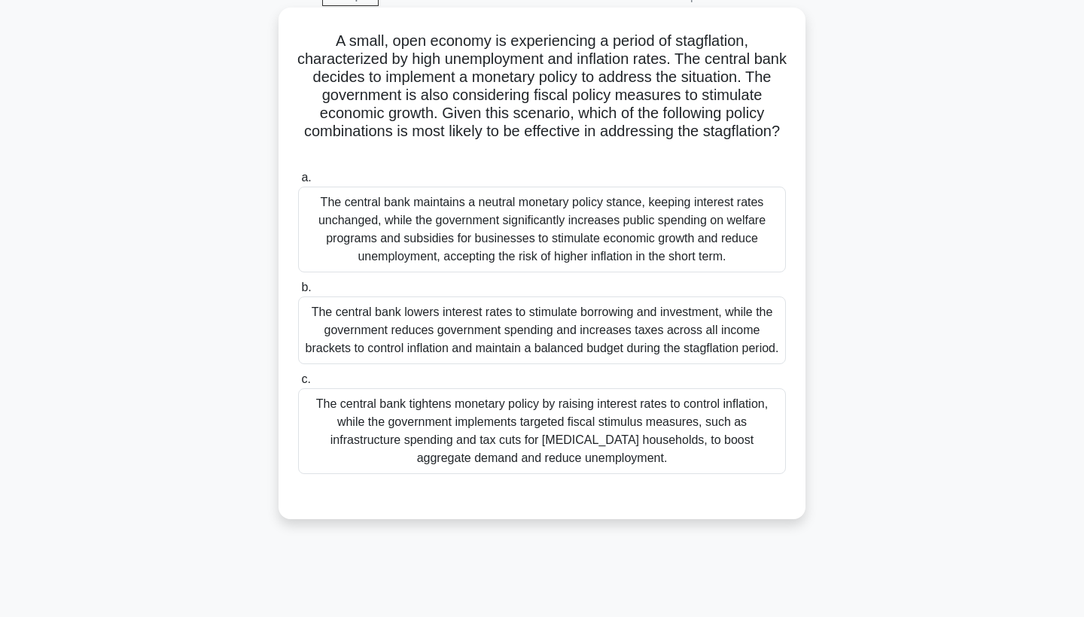
click at [596, 474] on div "The central bank tightens monetary policy by raising interest rates to control …" at bounding box center [542, 431] width 488 height 86
click at [298, 385] on input "c. The central bank tightens monetary policy by raising interest rates to contr…" at bounding box center [298, 380] width 0 height 10
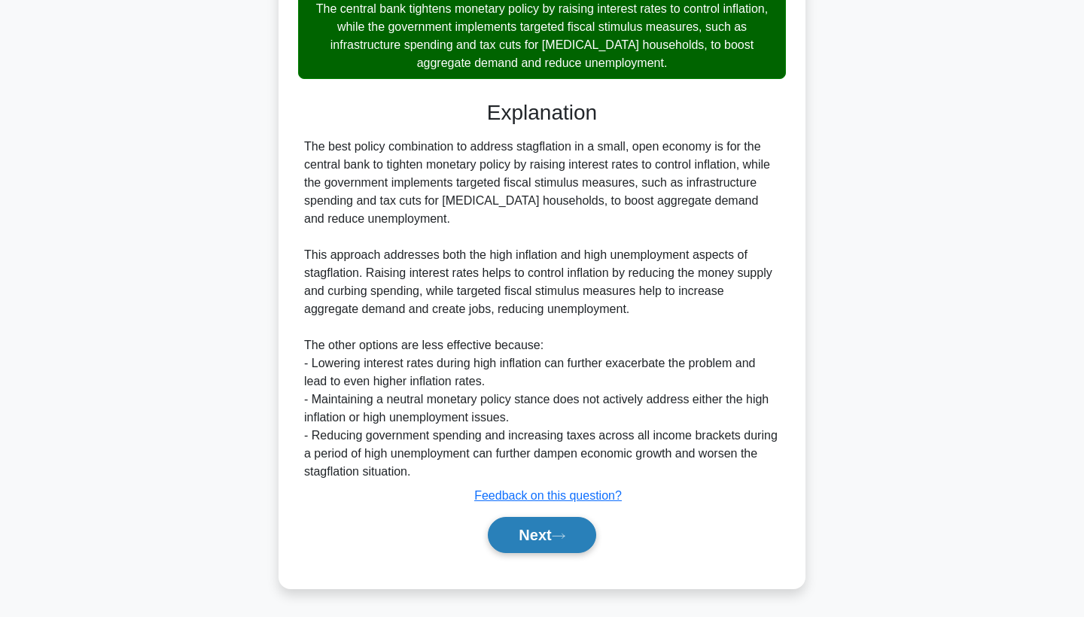
scroll to position [490, 0]
click at [537, 533] on button "Next" at bounding box center [542, 535] width 108 height 36
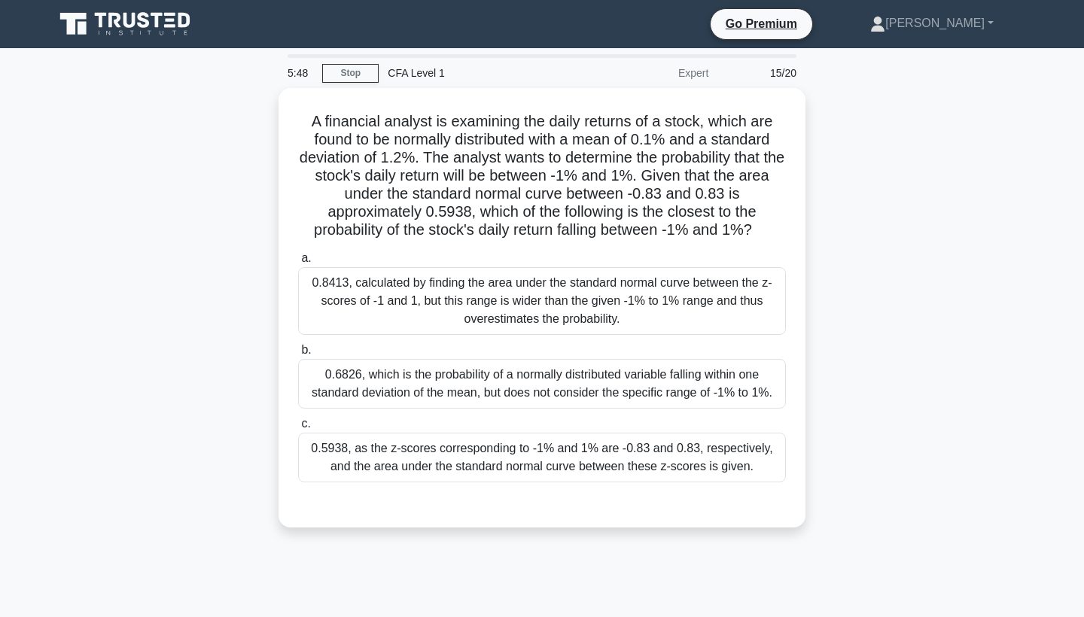
scroll to position [0, 0]
